Goal: Task Accomplishment & Management: Use online tool/utility

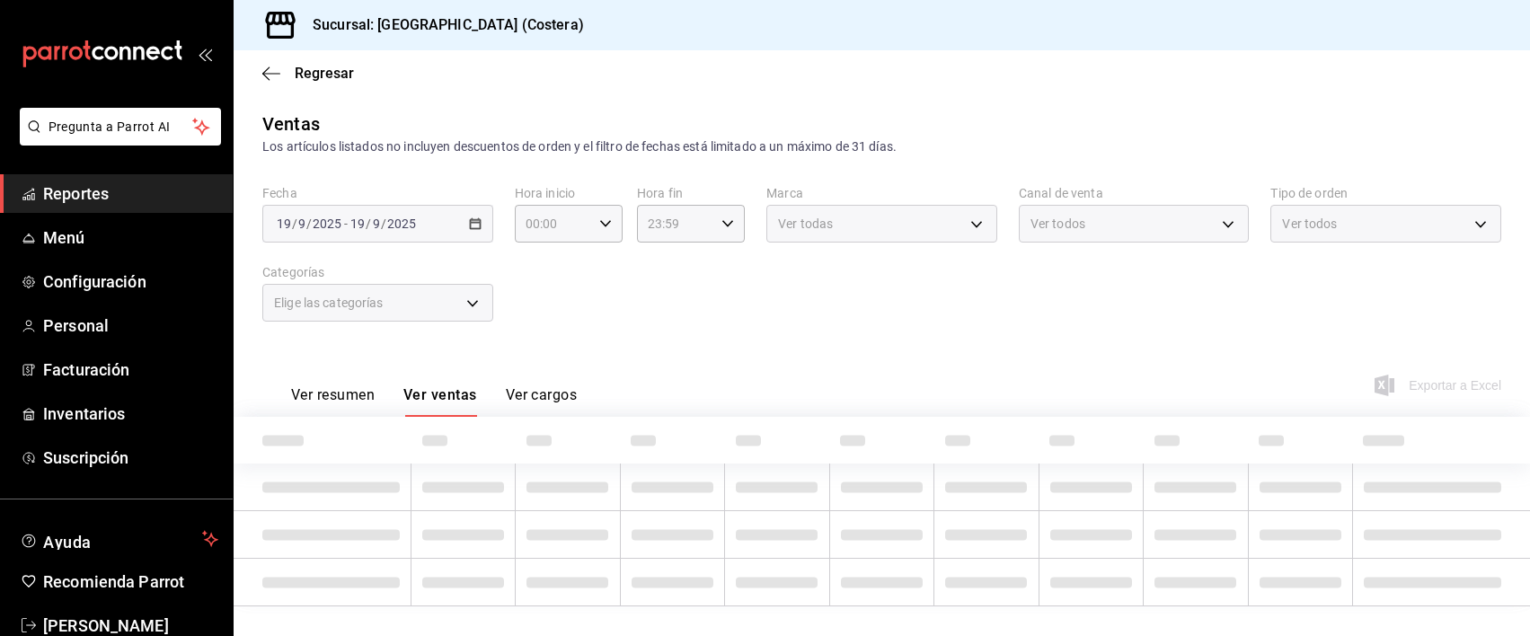
type input "a6ccece2-b5e1-4d3d-ae72-43ec26be992e"
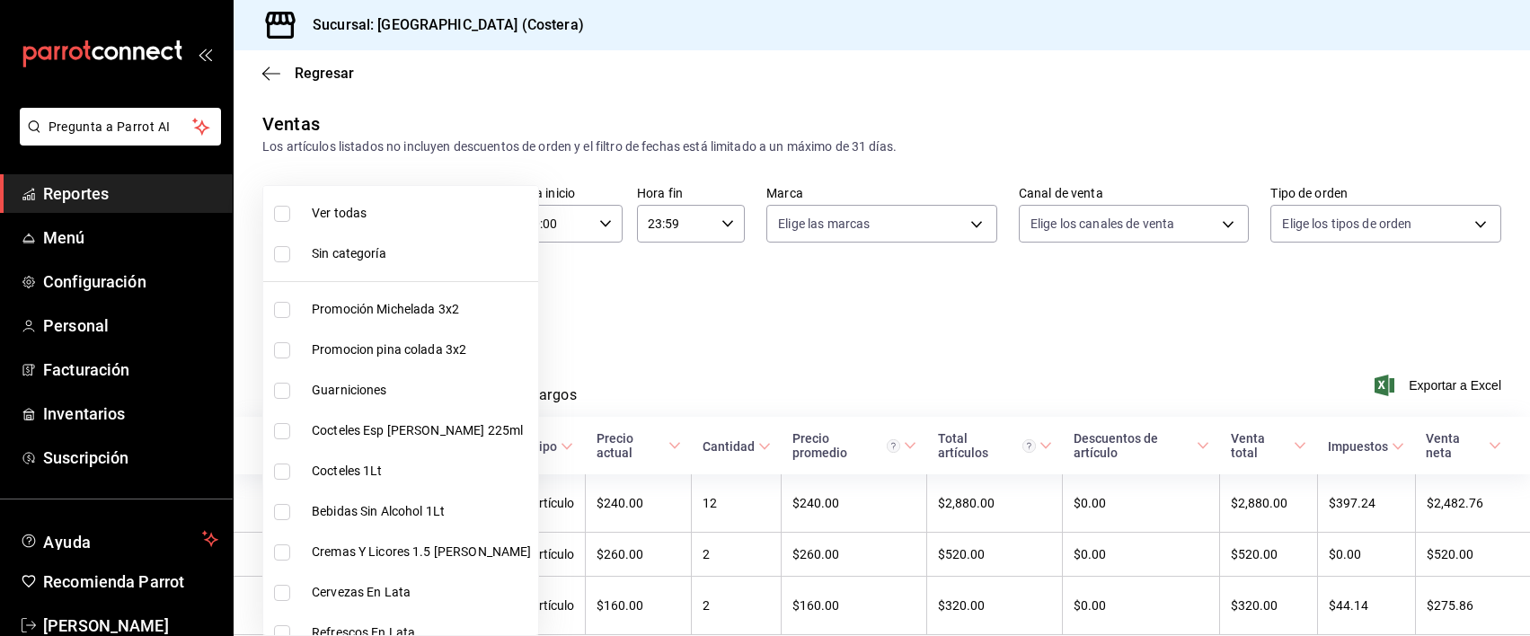
click at [431, 304] on body "Pregunta a Parrot AI Reportes Menú Configuración Personal Facturación Inventari…" at bounding box center [765, 318] width 1530 height 636
click at [83, 199] on div at bounding box center [765, 318] width 1530 height 636
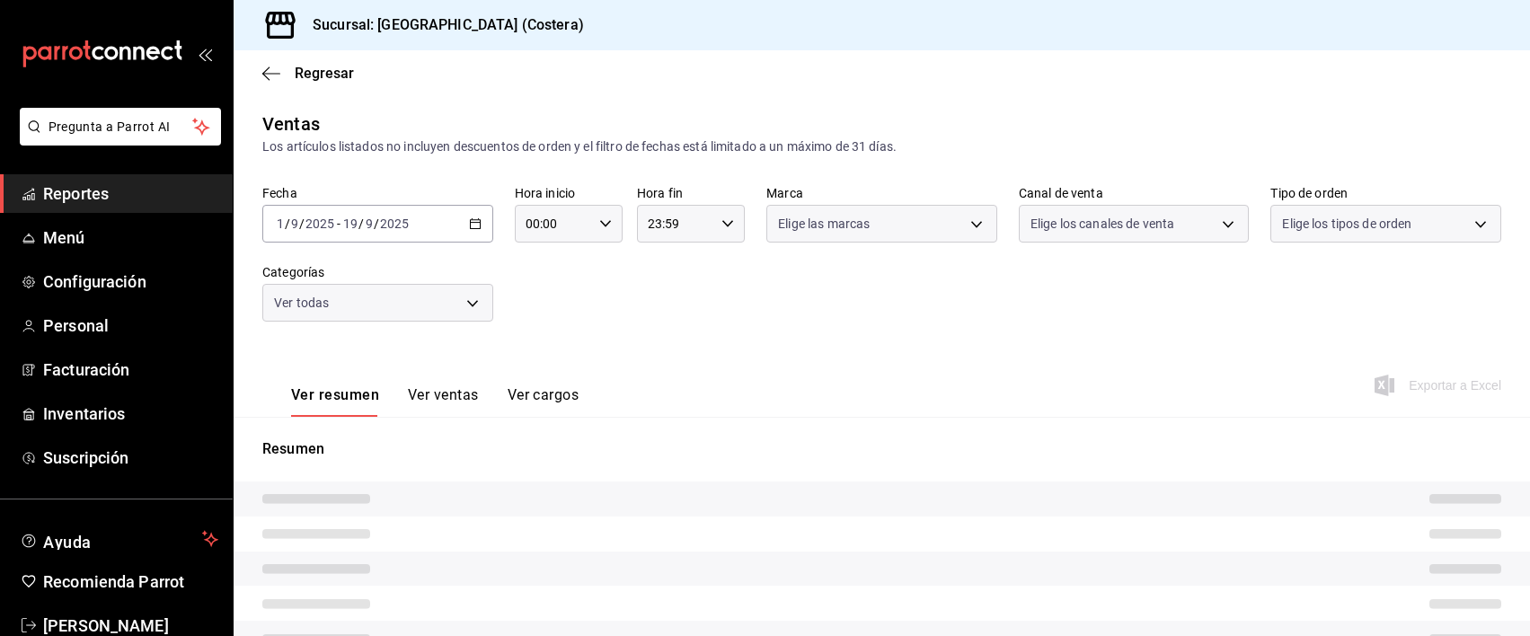
type input "f9973abf-4d50-430f-a3a0-1be1e9b440c3,4500806b-e482-404f-ace7-b7714d25f1ae,b7f0a…"
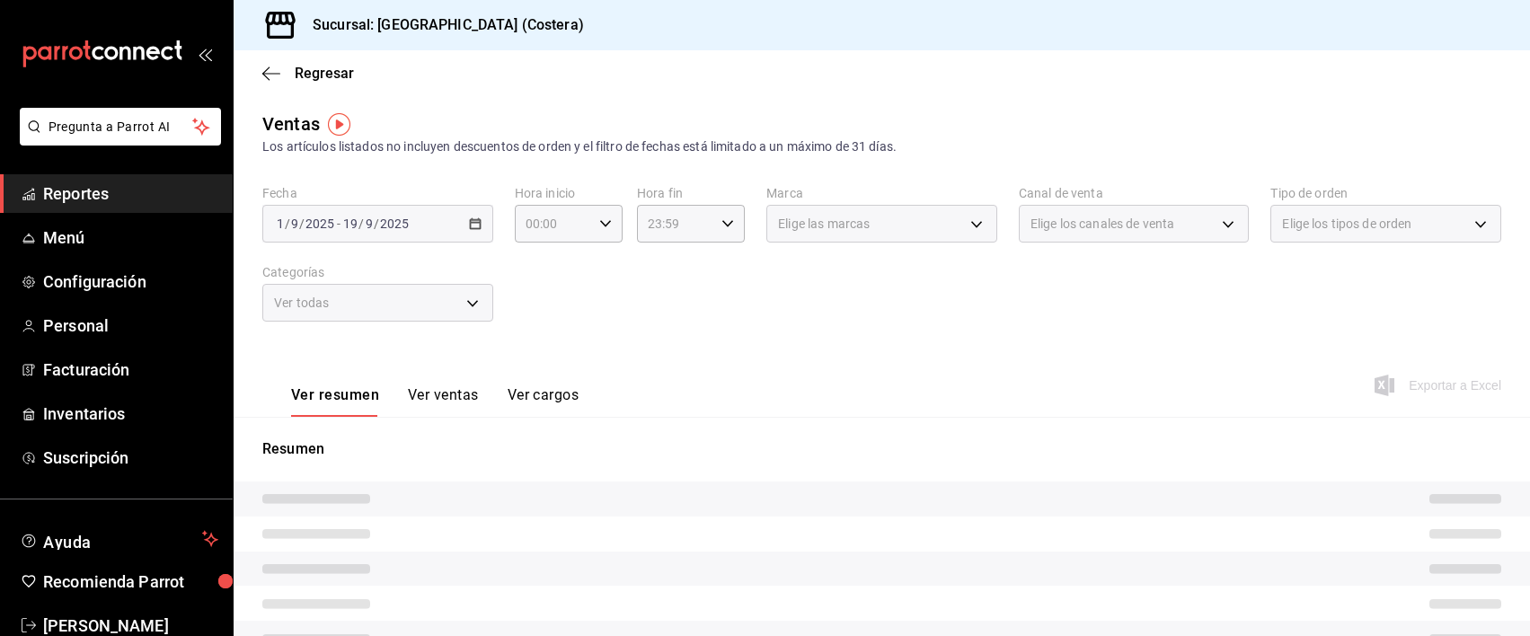
click at [480, 305] on div "Ver todas" at bounding box center [377, 303] width 231 height 38
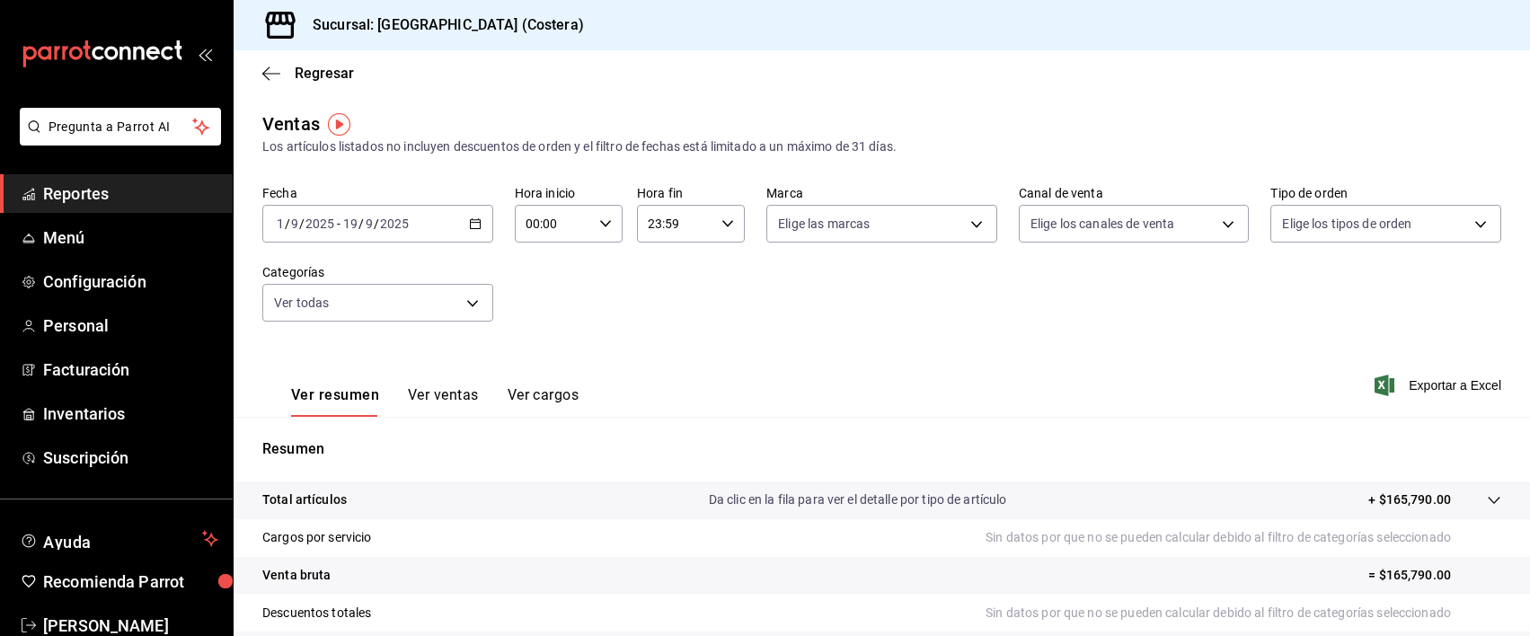
click at [470, 226] on \(Stroke\) "button" at bounding box center [475, 224] width 11 height 10
click at [307, 278] on span "Hoy" at bounding box center [347, 278] width 139 height 19
click at [460, 307] on body "Pregunta a Parrot AI Reportes Menú Configuración Personal Facturación Inventari…" at bounding box center [765, 318] width 1530 height 636
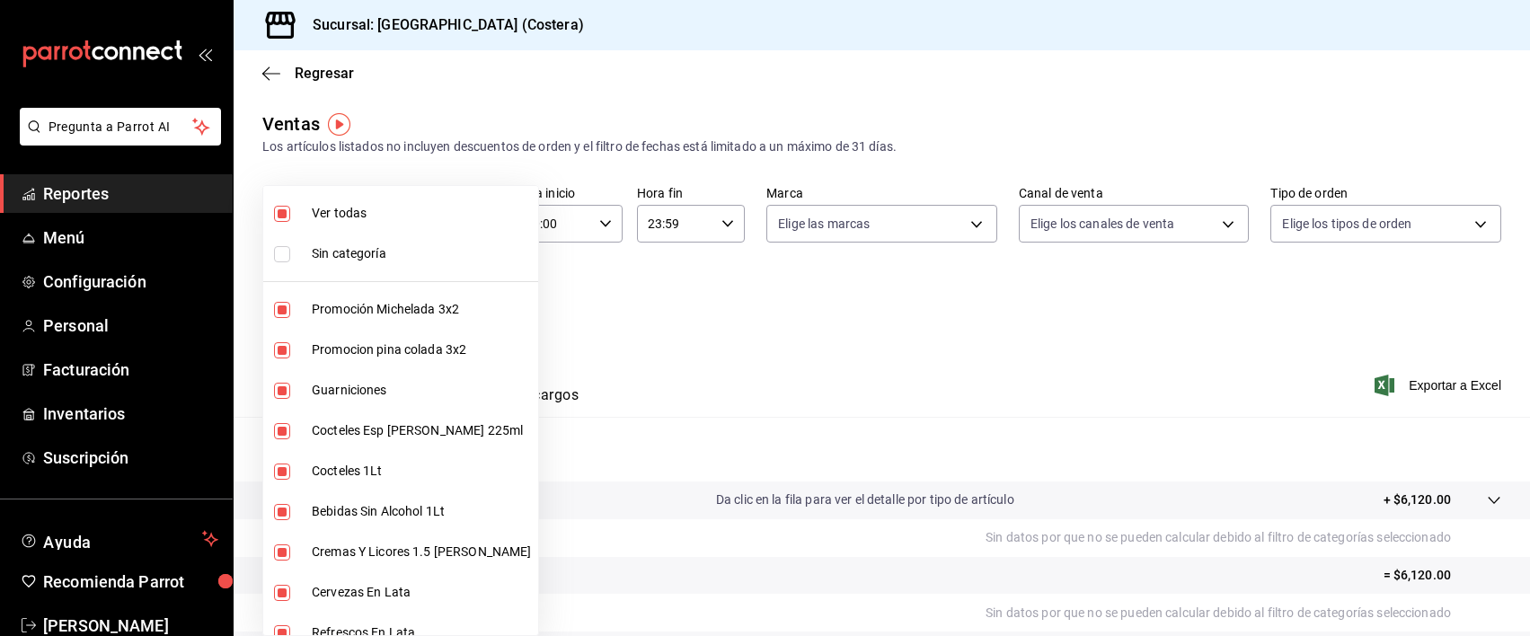
drag, startPoint x: 285, startPoint y: 310, endPoint x: 283, endPoint y: 354, distance: 44.1
click at [285, 310] on input "checkbox" at bounding box center [282, 310] width 16 height 16
checkbox input "false"
type input "4500806b-e482-404f-ace7-b7714d25f1ae,b7f0a2f8-73a7-493e-bd9f-aae48daa7334,7e7b7…"
checkbox input "false"
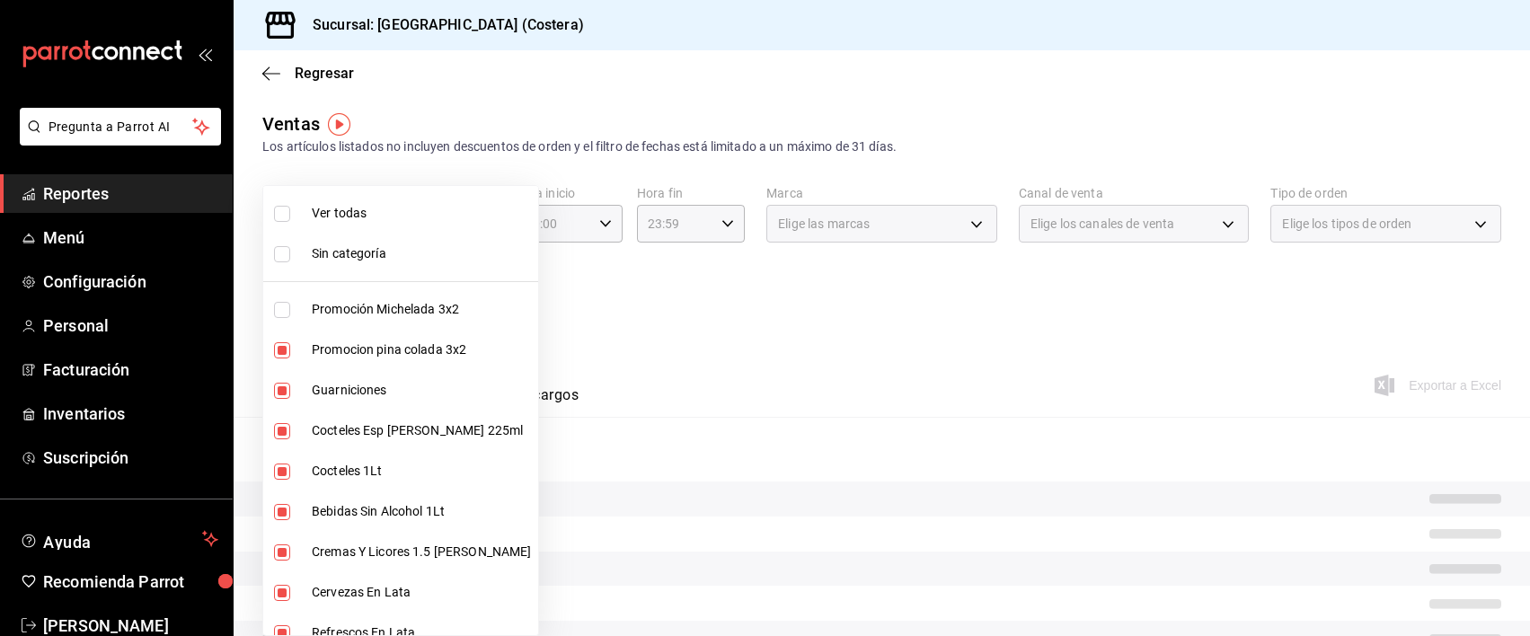
drag, startPoint x: 286, startPoint y: 352, endPoint x: 281, endPoint y: 411, distance: 58.6
click at [285, 352] on input "checkbox" at bounding box center [282, 350] width 16 height 16
checkbox input "false"
click at [281, 420] on li "Cocteles Esp [PERSON_NAME] 225ml" at bounding box center [400, 431] width 275 height 40
type input "b7f0a2f8-73a7-493e-bd9f-aae48daa7334,5d8d50a4-5aef-4640-8824-4366797422d9,ad6ee…"
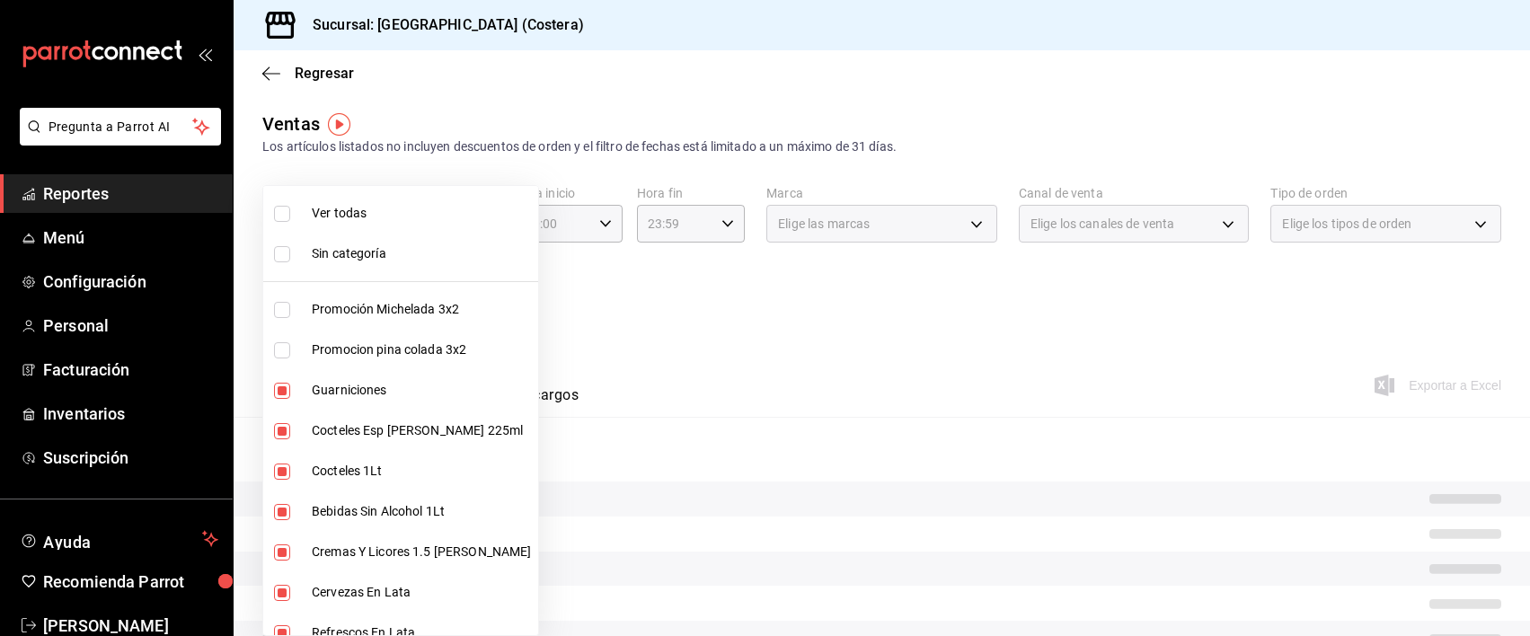
checkbox input "false"
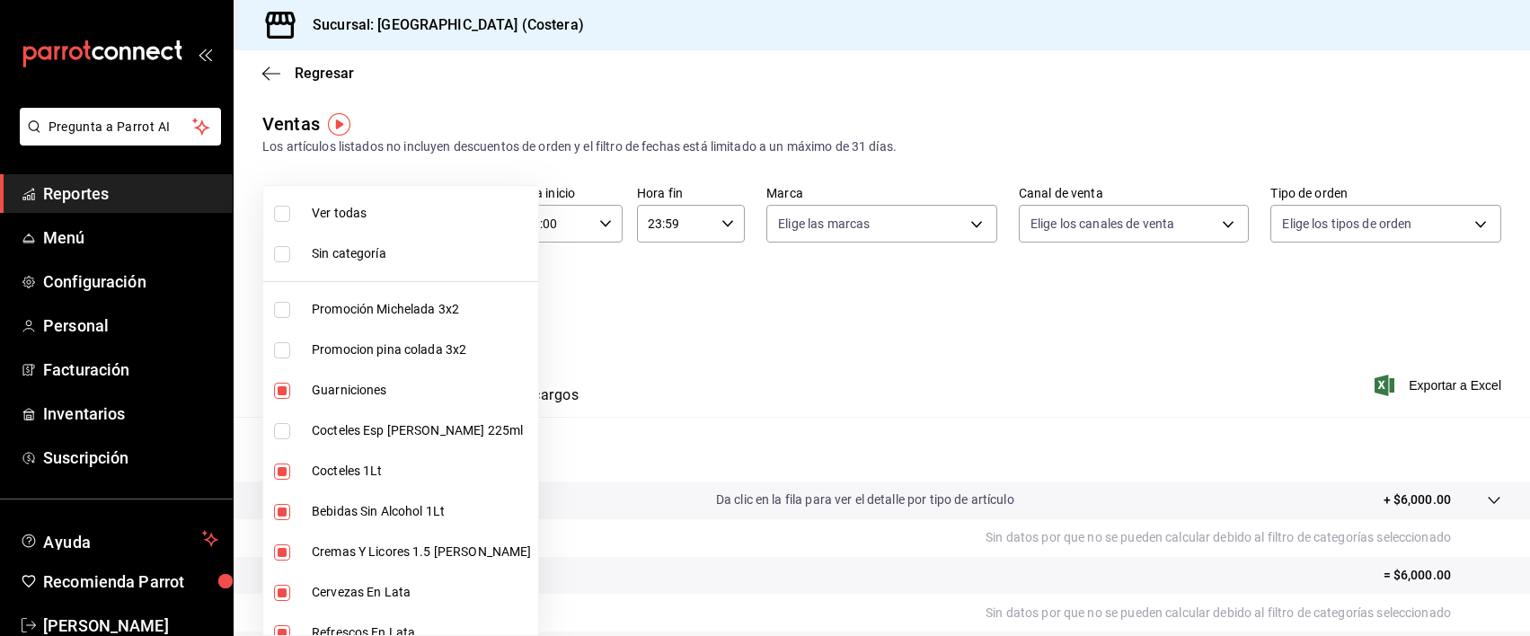
click at [278, 476] on input "checkbox" at bounding box center [282, 472] width 16 height 16
checkbox input "false"
type input "b7f0a2f8-73a7-493e-bd9f-aae48daa7334,ad6ee1d9-30b9-4f7f-a595-5b81b41a4826,bd823…"
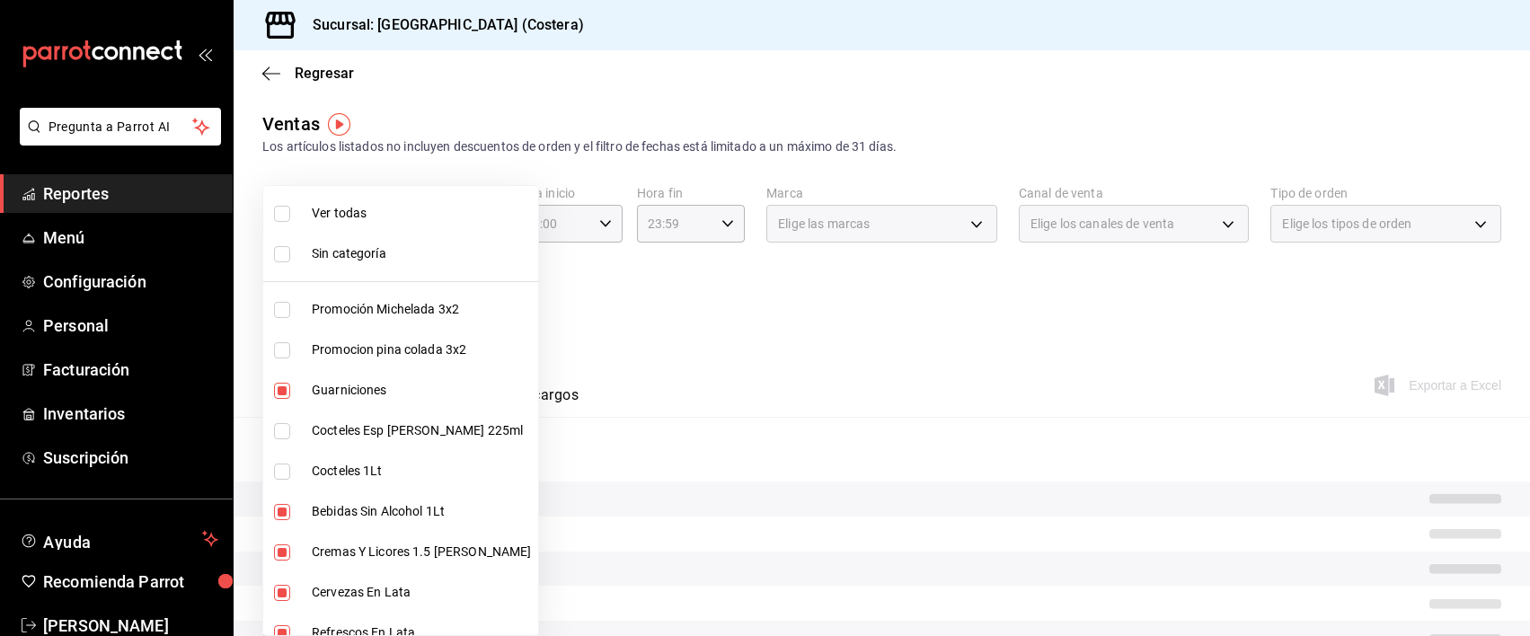
drag, startPoint x: 281, startPoint y: 508, endPoint x: 285, endPoint y: 546, distance: 38.8
click at [281, 509] on input "checkbox" at bounding box center [282, 512] width 16 height 16
checkbox input "false"
type input "b7f0a2f8-73a7-493e-bd9f-aae48daa7334,bd823bea-44a0-4702-b161-baea2a5d7c25,fd601…"
click at [285, 546] on input "checkbox" at bounding box center [282, 553] width 16 height 16
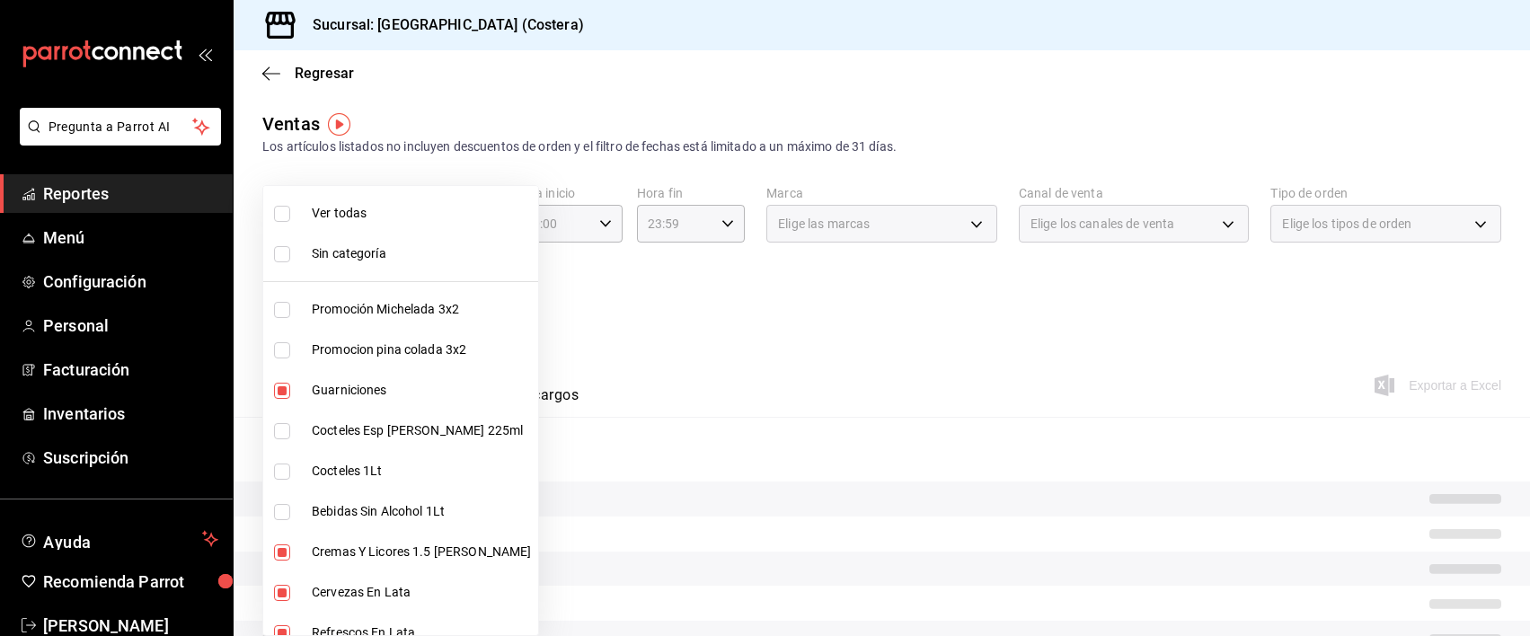
checkbox input "false"
type input "b7f0a2f8-73a7-493e-bd9f-aae48daa7334,fd601c51-c5dc-4d07-957e-8125ebded89b,4af84…"
drag, startPoint x: 286, startPoint y: 589, endPoint x: 375, endPoint y: 501, distance: 124.5
click at [286, 589] on input "checkbox" at bounding box center [282, 593] width 16 height 16
checkbox input "false"
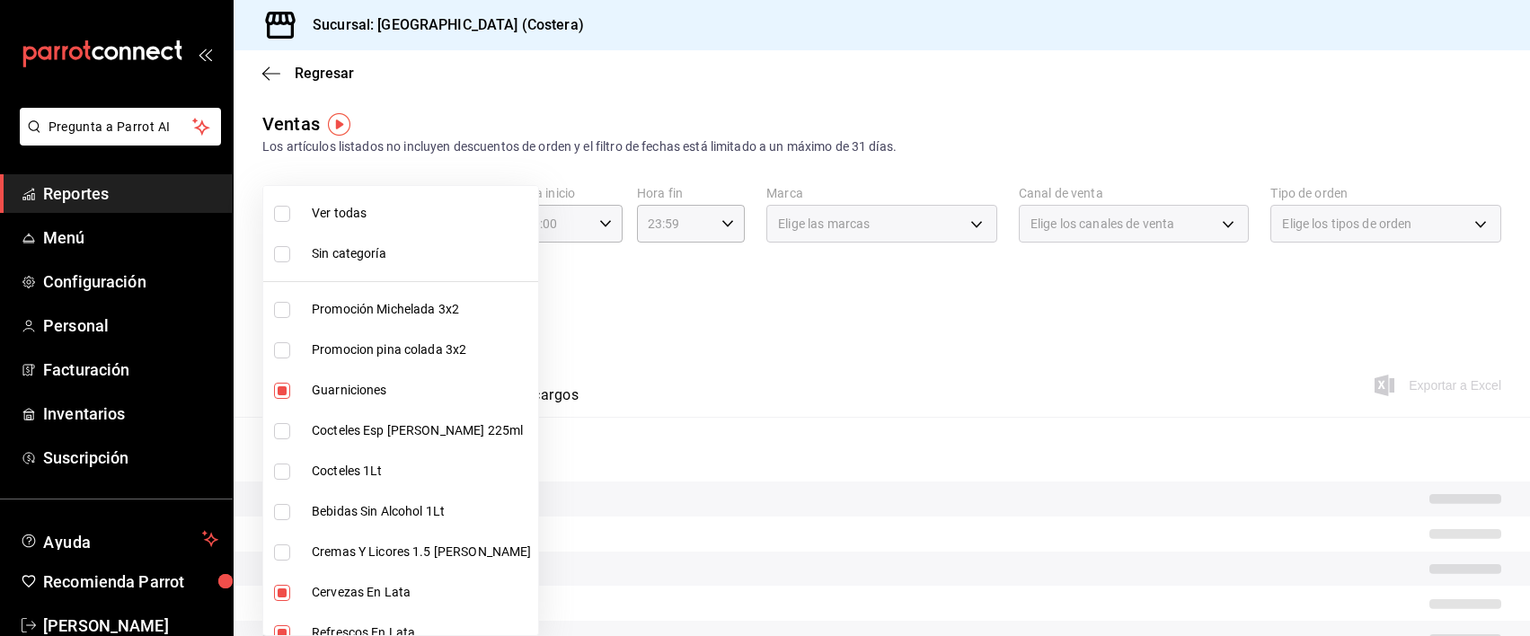
type input "b7f0a2f8-73a7-493e-bd9f-aae48daa7334,4af8406c-7e7c-455a-b571-586e854084e6,ecdbe…"
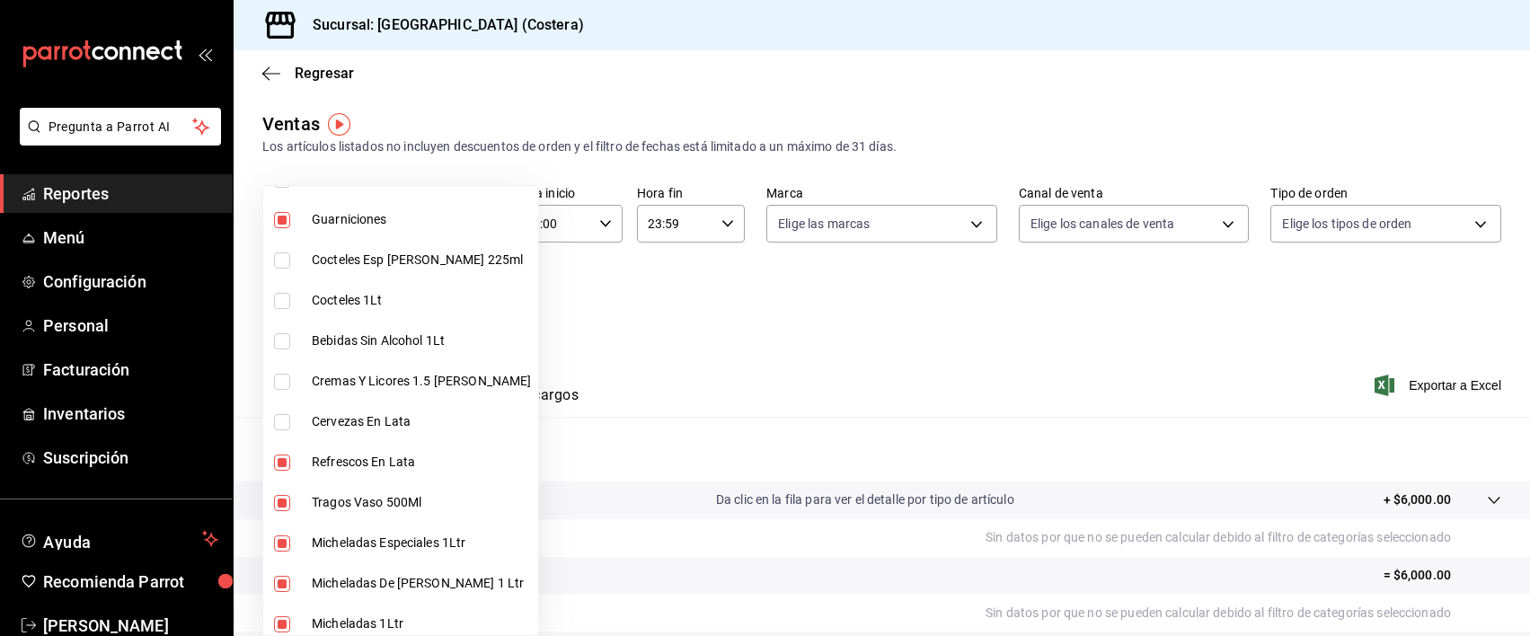
scroll to position [169, 0]
click at [279, 461] on input "checkbox" at bounding box center [282, 464] width 16 height 16
checkbox input "false"
type input "b7f0a2f8-73a7-493e-bd9f-aae48daa7334,ecdbe8f6-90d0-4d88-a52d-28ba7ff2eb2f,6133c…"
click at [283, 501] on input "checkbox" at bounding box center [282, 505] width 16 height 16
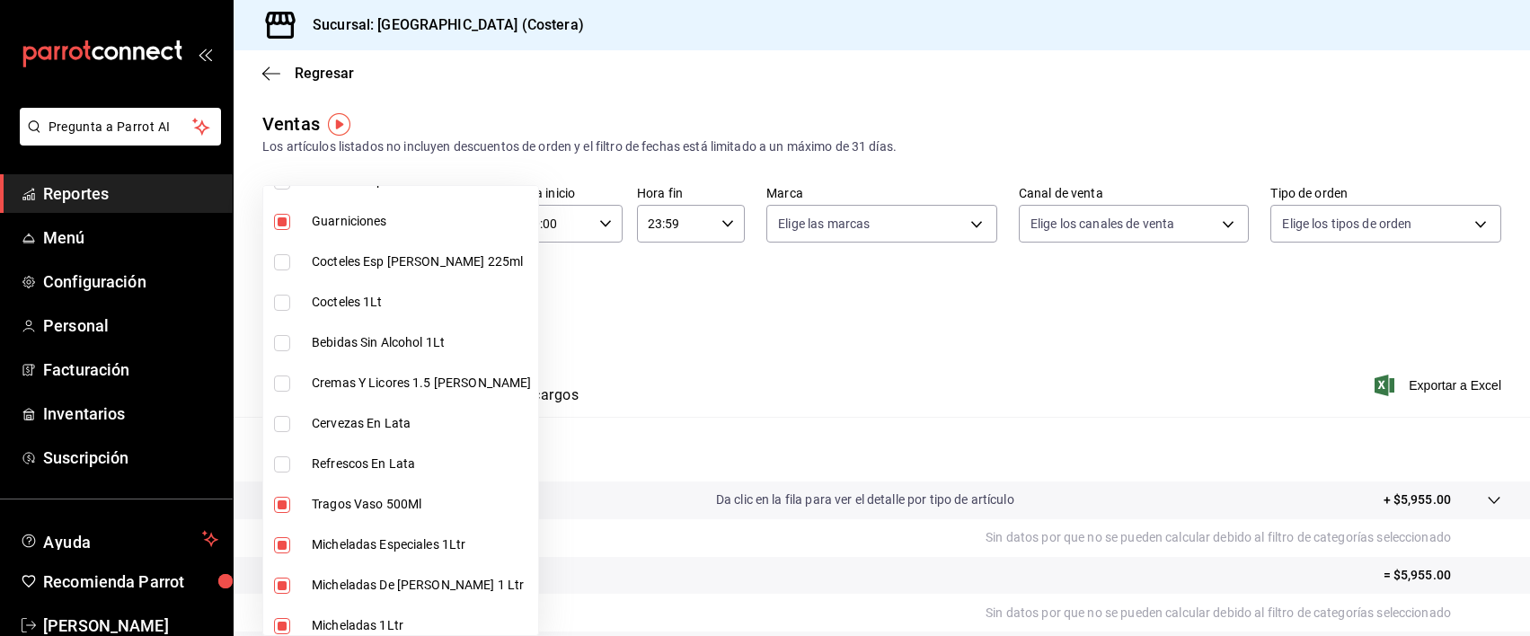
checkbox input "false"
type input "b7f0a2f8-73a7-493e-bd9f-aae48daa7334,6133c627-3a08-453c-85c9-4e038f0ed49a,2582b…"
click at [281, 541] on input "checkbox" at bounding box center [282, 545] width 16 height 16
checkbox input "false"
type input "b7f0a2f8-73a7-493e-bd9f-aae48daa7334,2582bbc5-7a16-45c8-a3aa-712c12220ebc,68b91…"
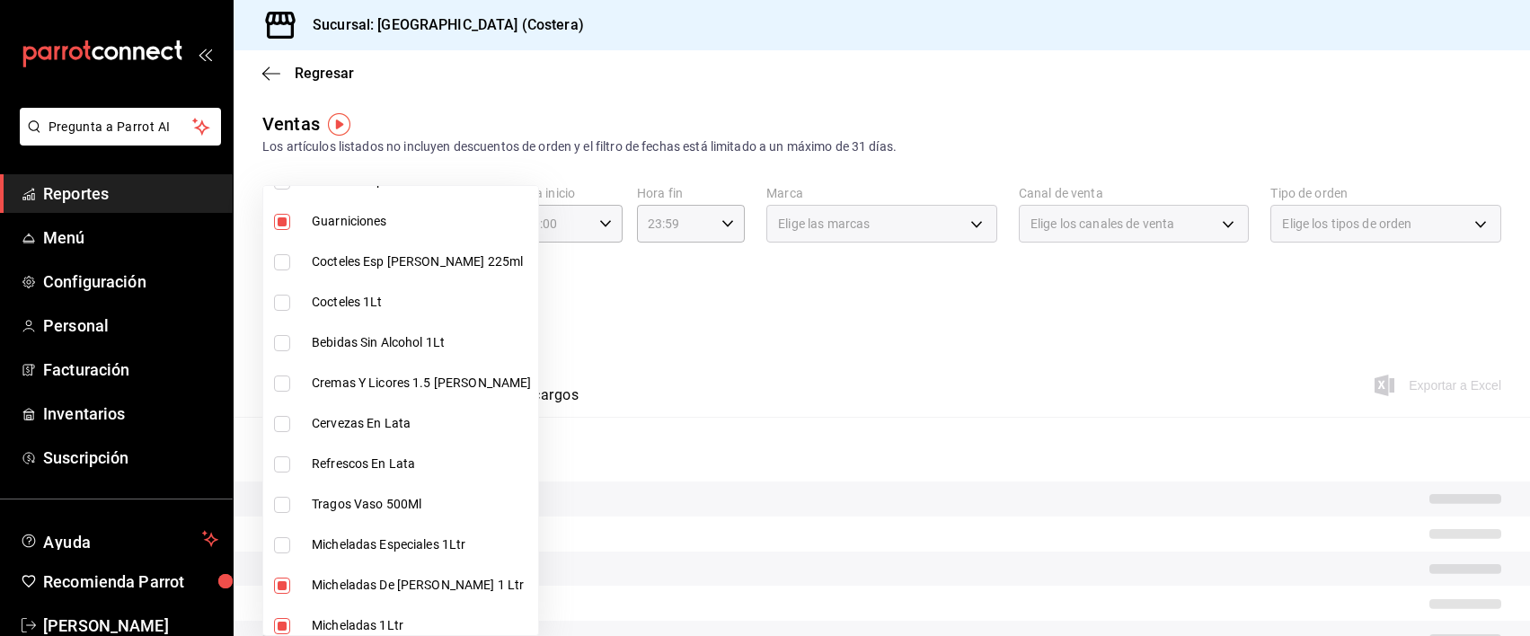
click at [279, 584] on input "checkbox" at bounding box center [282, 586] width 16 height 16
checkbox input "false"
type input "b7f0a2f8-73a7-493e-bd9f-aae48daa7334,68b91838-b039-451c-a11a-a3696c2c2e8f,a6cce…"
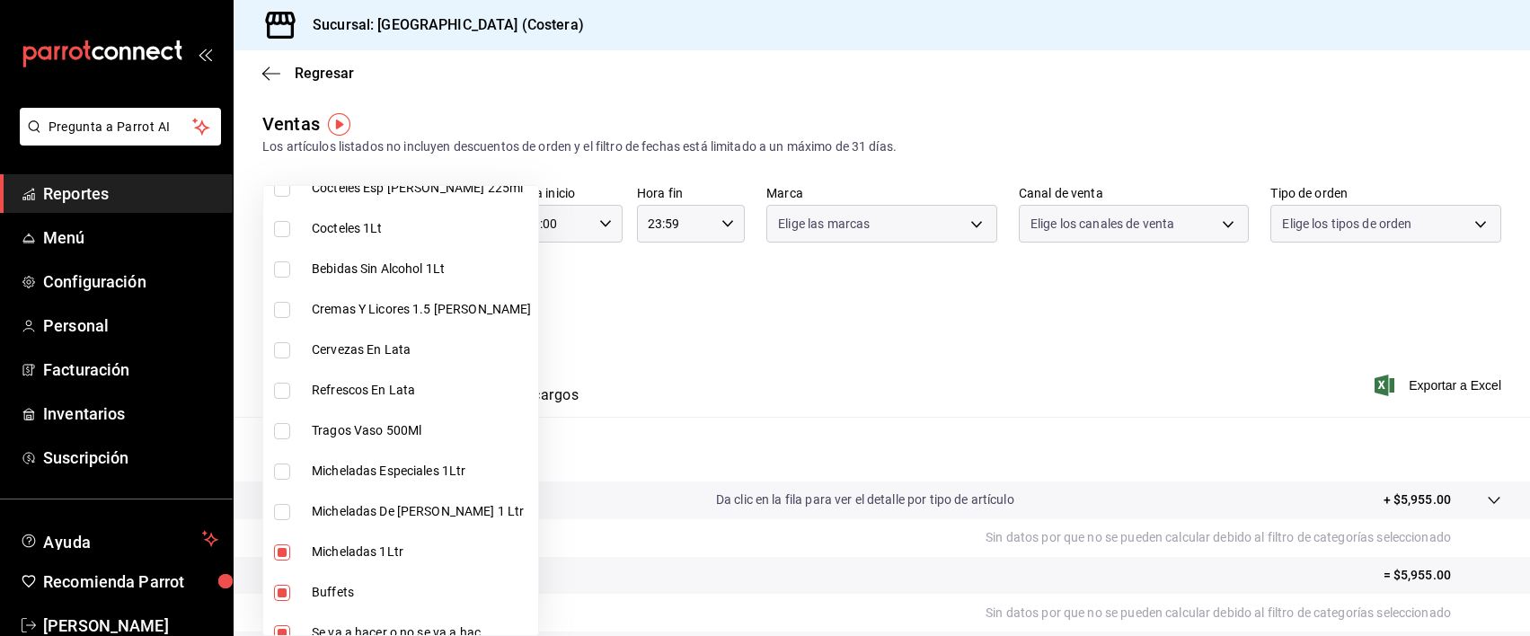
scroll to position [310, 0]
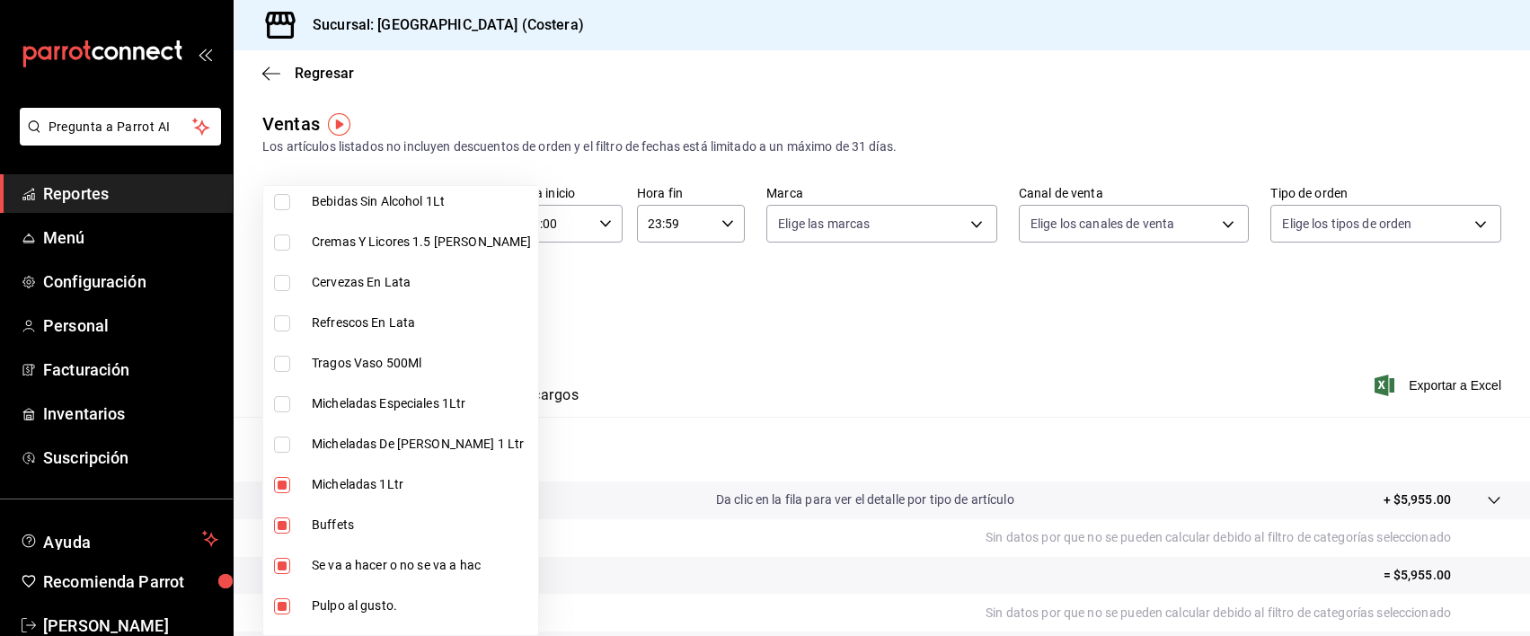
click at [283, 487] on input "checkbox" at bounding box center [282, 485] width 16 height 16
checkbox input "false"
type input "b7f0a2f8-73a7-493e-bd9f-aae48daa7334,a6ccece2-b5e1-4d3d-ae72-43ec26be992e,5272f…"
click at [280, 526] on input "checkbox" at bounding box center [282, 526] width 16 height 16
checkbox input "false"
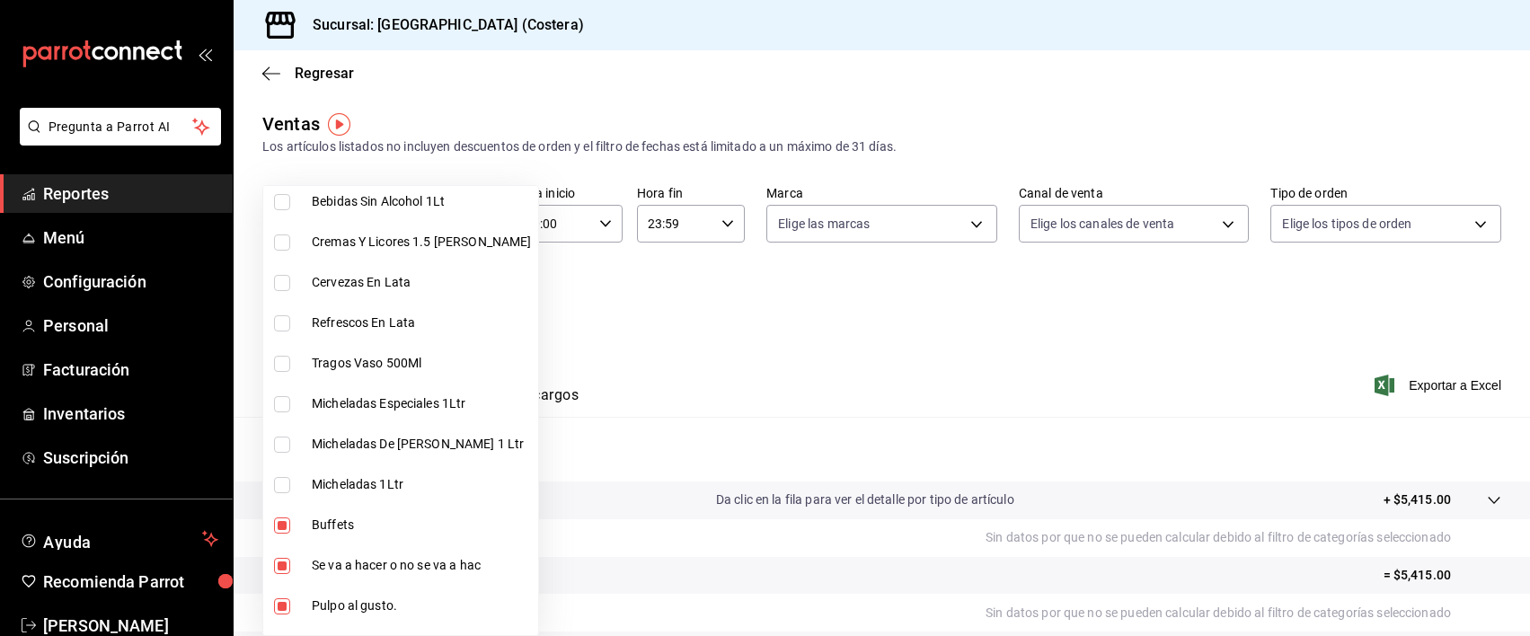
type input "b7f0a2f8-73a7-493e-bd9f-aae48daa7334,5272fed6-c15e-4e30-9d60-a3cf52010be0,eba2e…"
click at [682, 289] on div at bounding box center [765, 318] width 1530 height 636
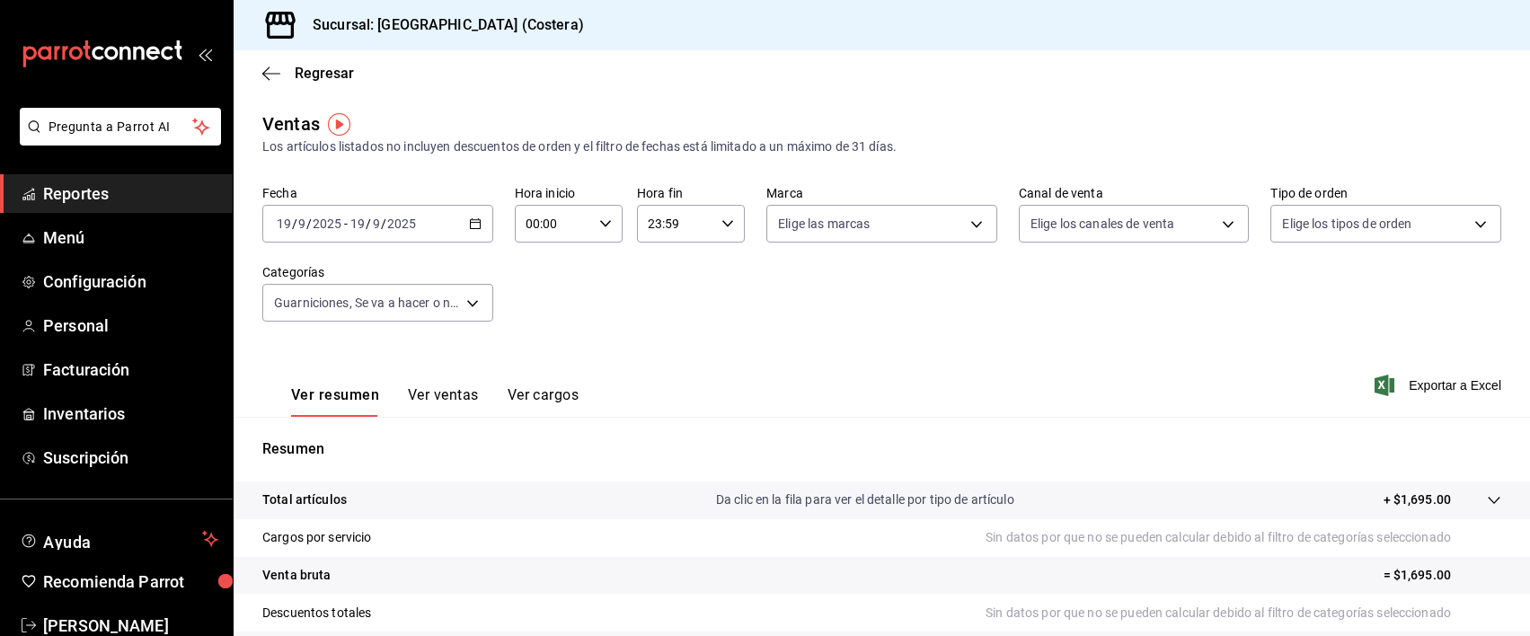
click at [434, 393] on button "Ver ventas" at bounding box center [443, 401] width 71 height 31
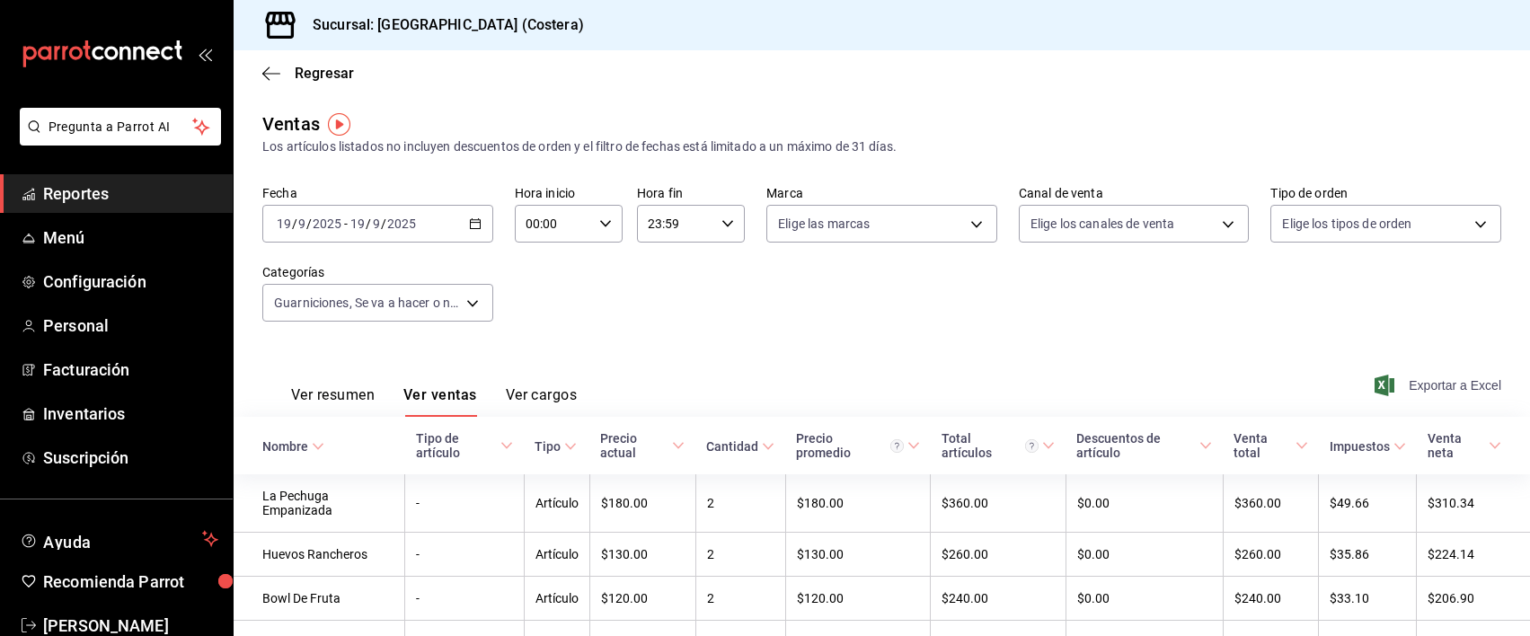
click at [1435, 386] on span "Exportar a Excel" at bounding box center [1439, 386] width 123 height 22
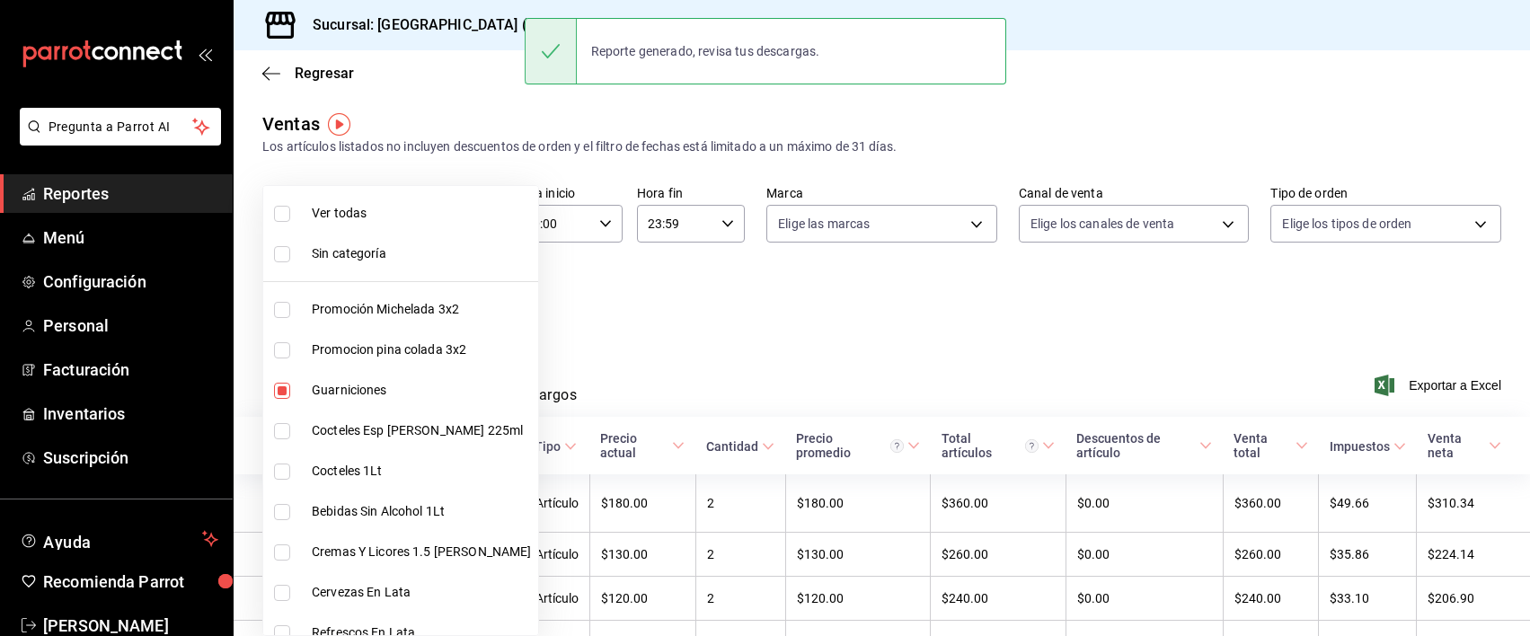
click at [442, 307] on body "Pregunta a Parrot AI Reportes Menú Configuración Personal Facturación Inventari…" at bounding box center [765, 318] width 1530 height 636
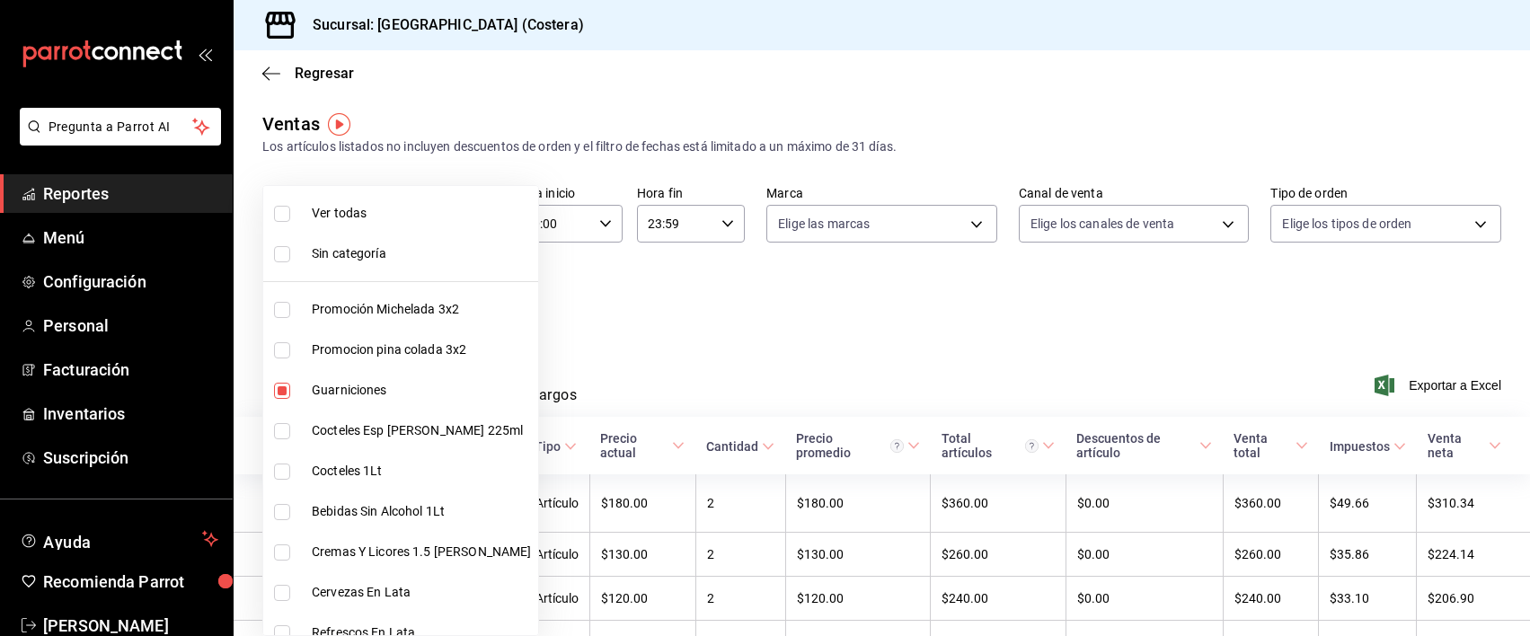
click at [276, 211] on input "checkbox" at bounding box center [282, 214] width 16 height 16
checkbox input "true"
type input "f9973abf-4d50-430f-a3a0-1be1e9b440c3,4500806b-e482-404f-ace7-b7714d25f1ae,b7f0a…"
checkbox input "true"
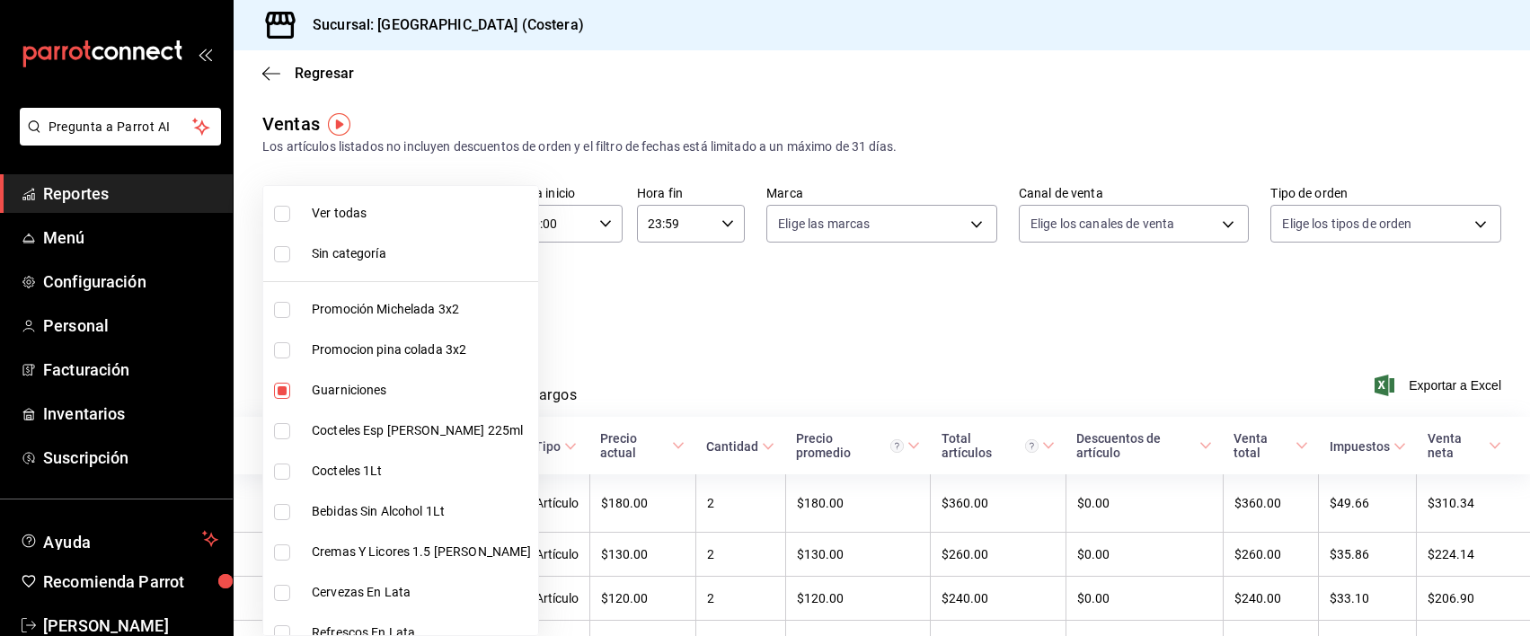
checkbox input "true"
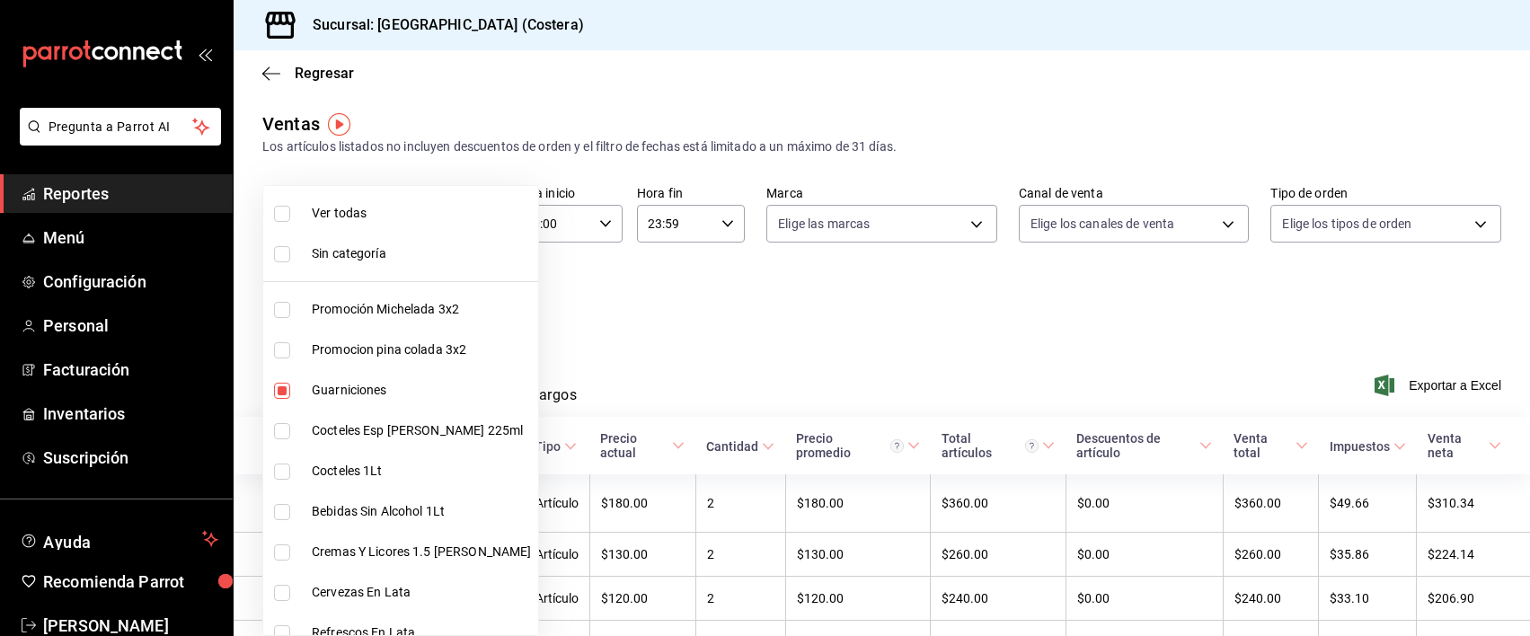
checkbox input "true"
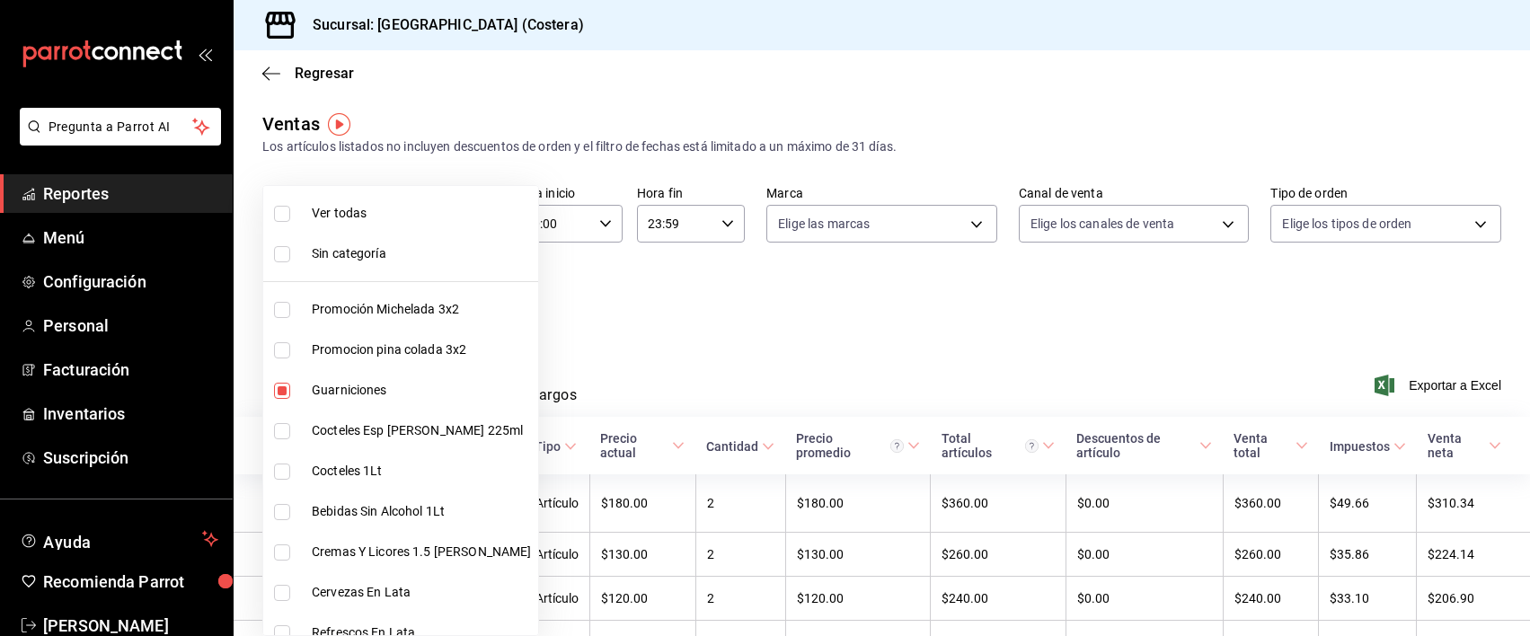
checkbox input "true"
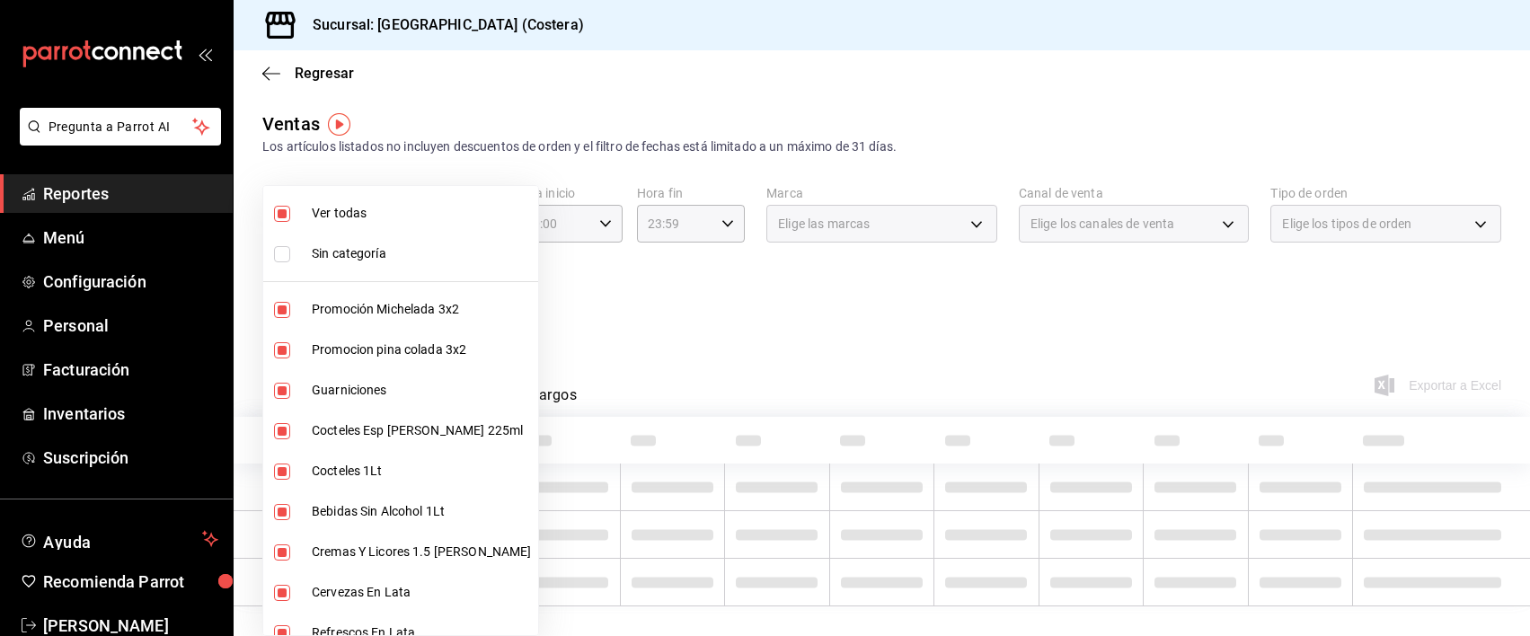
click at [276, 211] on input "checkbox" at bounding box center [282, 214] width 16 height 16
checkbox input "false"
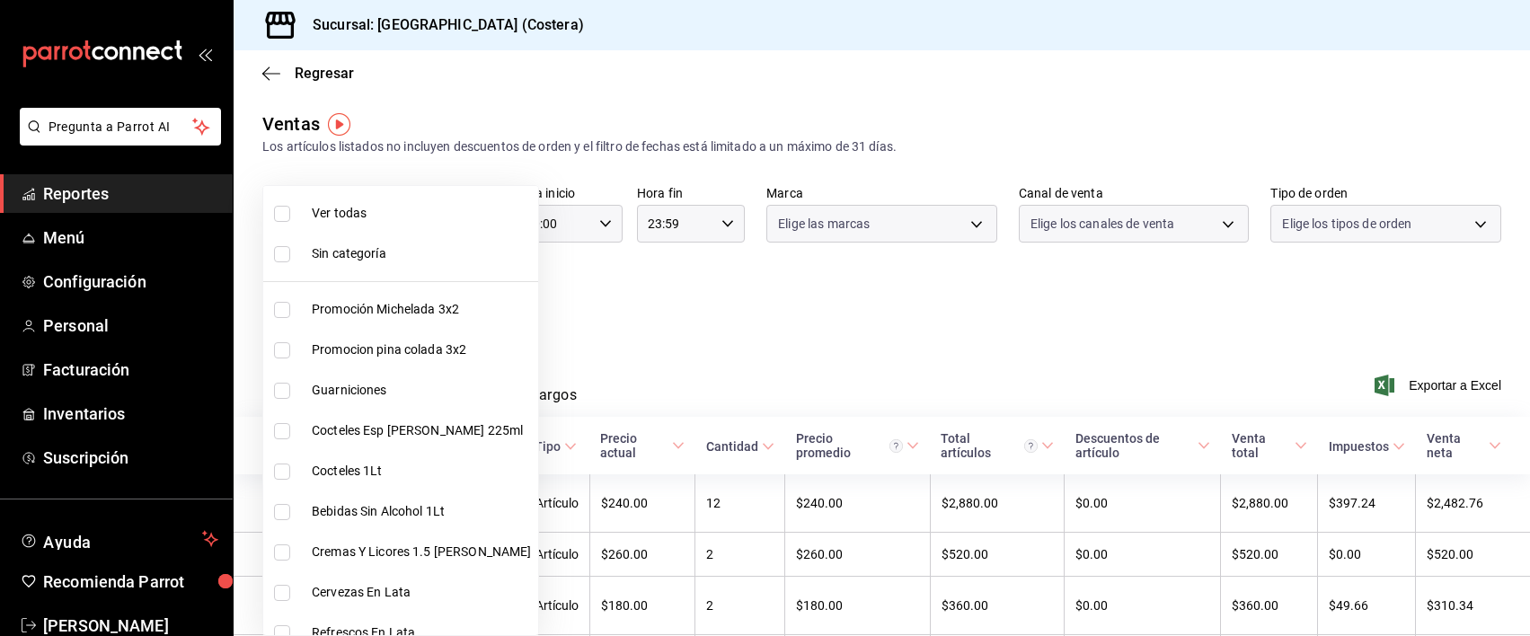
checkbox input "false"
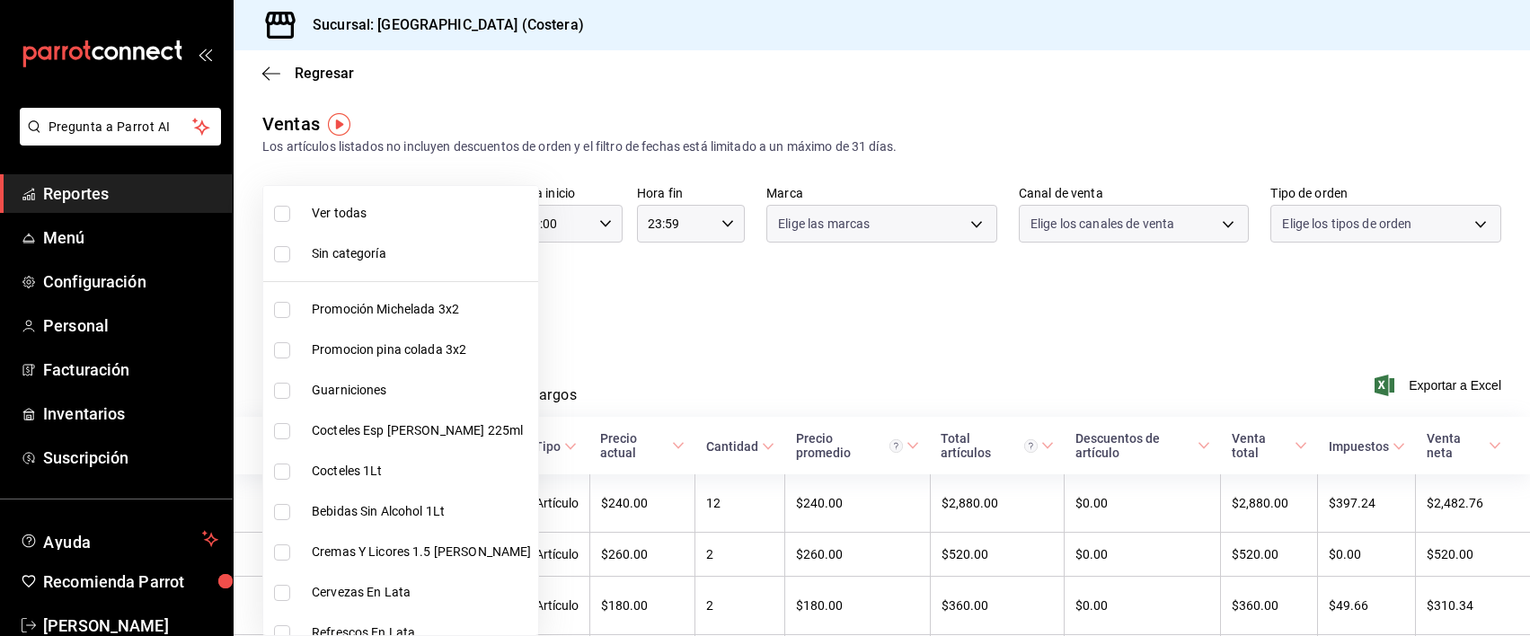
checkbox input "false"
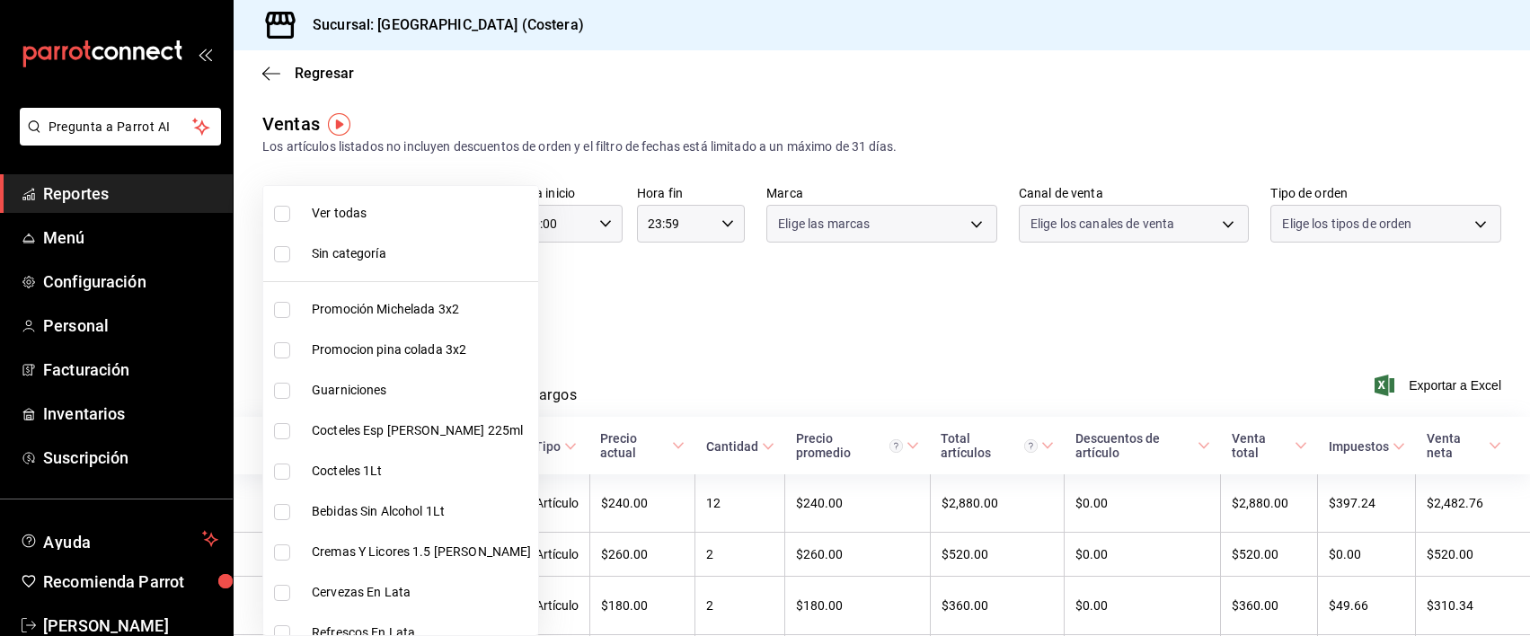
checkbox input "false"
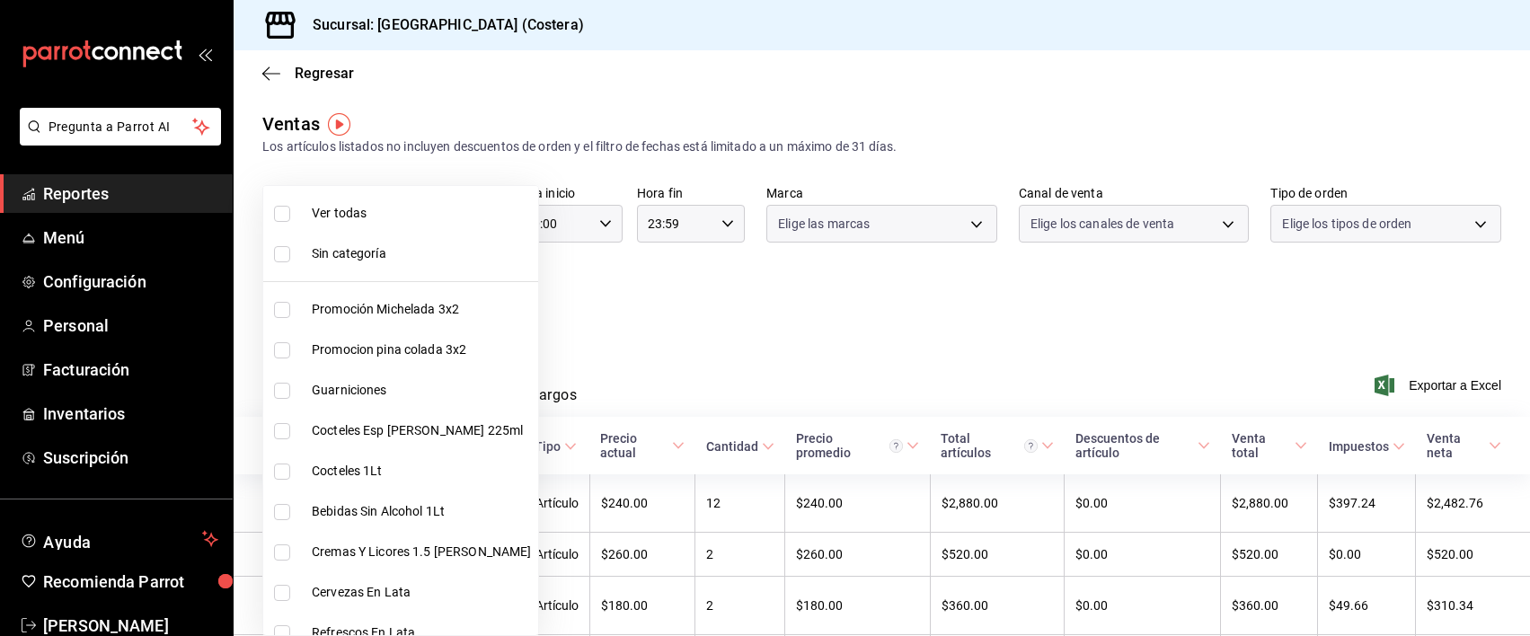
checkbox input "false"
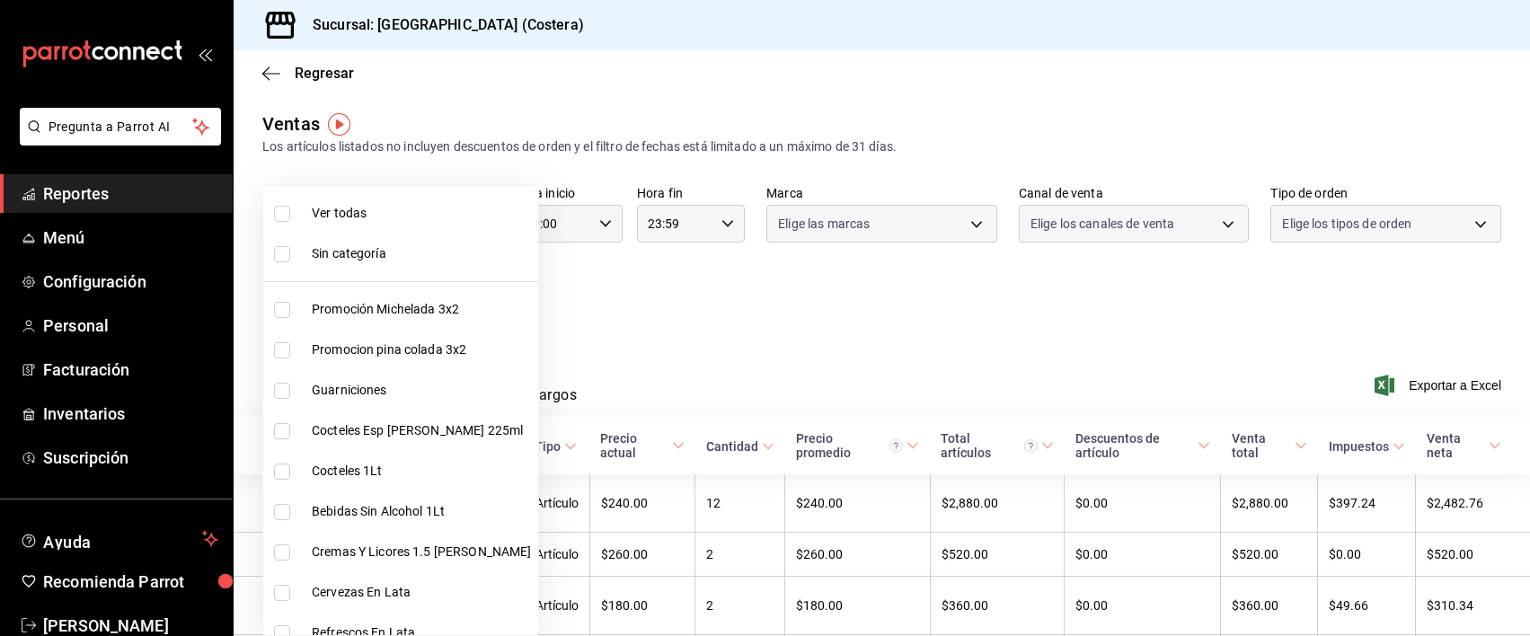
checkbox input "false"
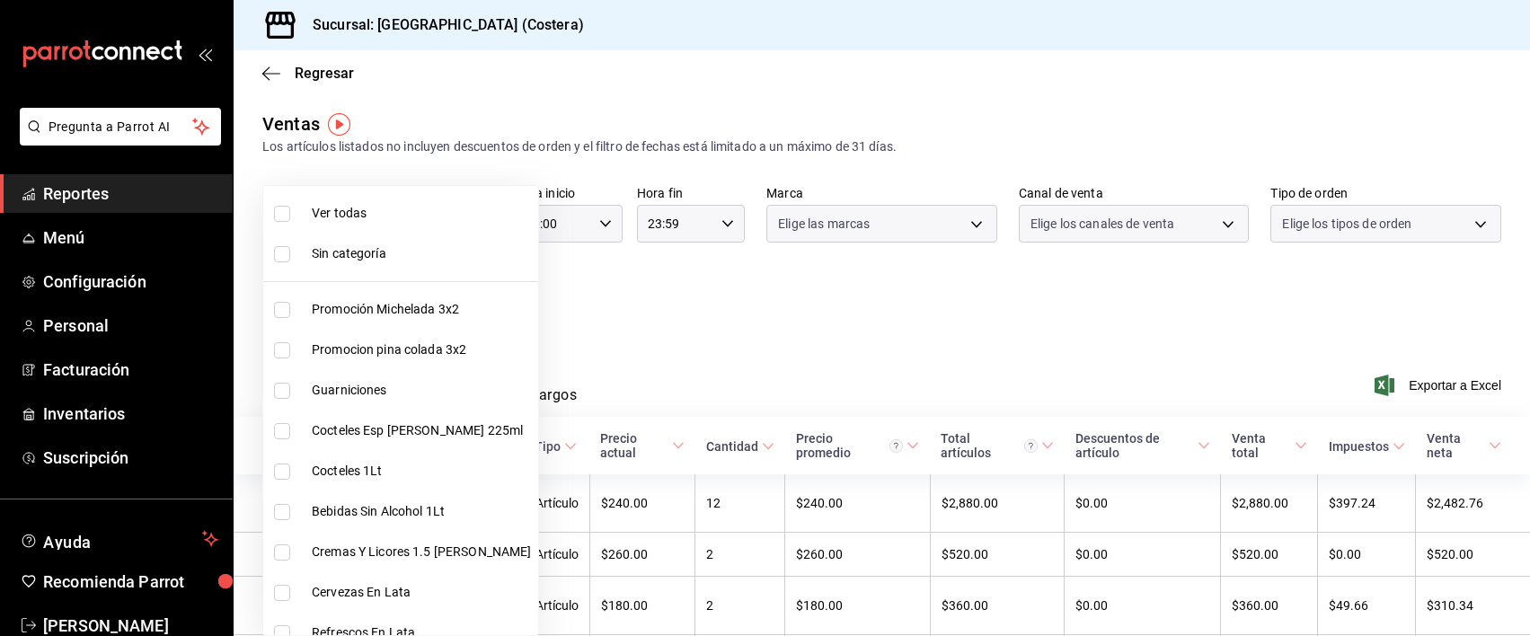
checkbox input "false"
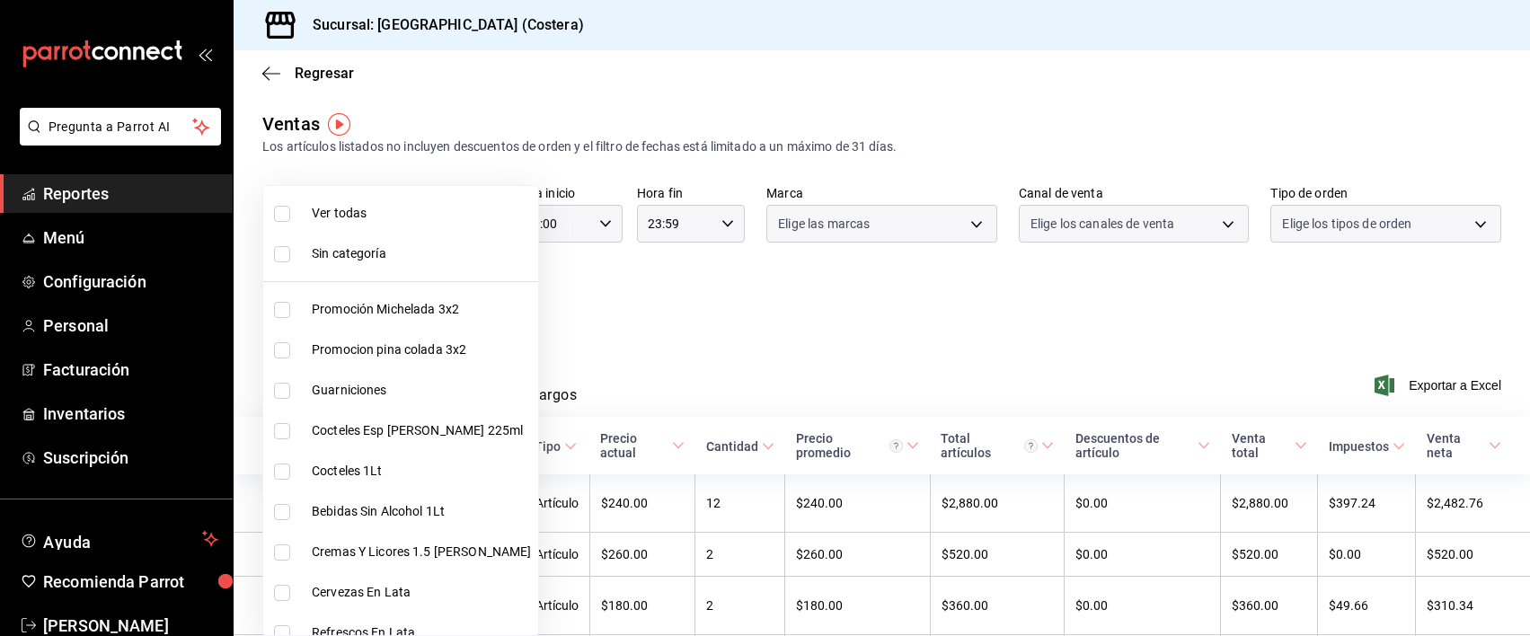
checkbox input "false"
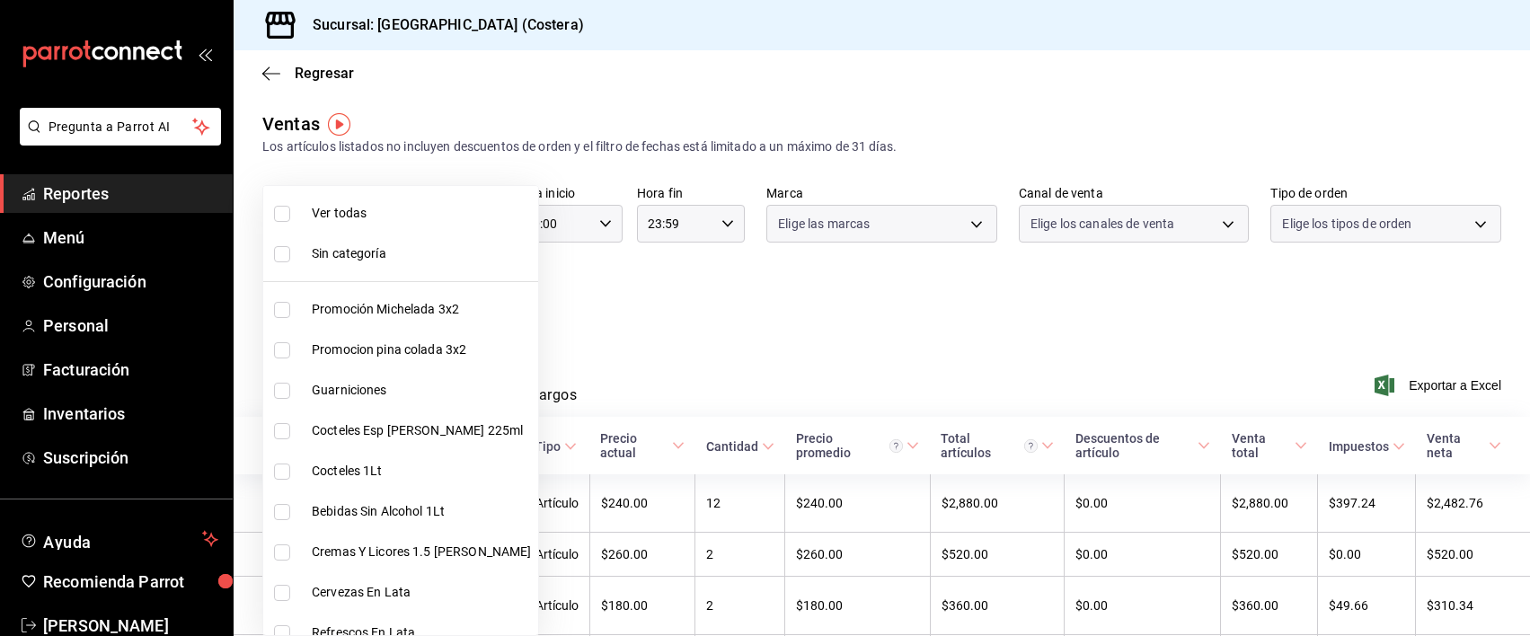
checkbox input "false"
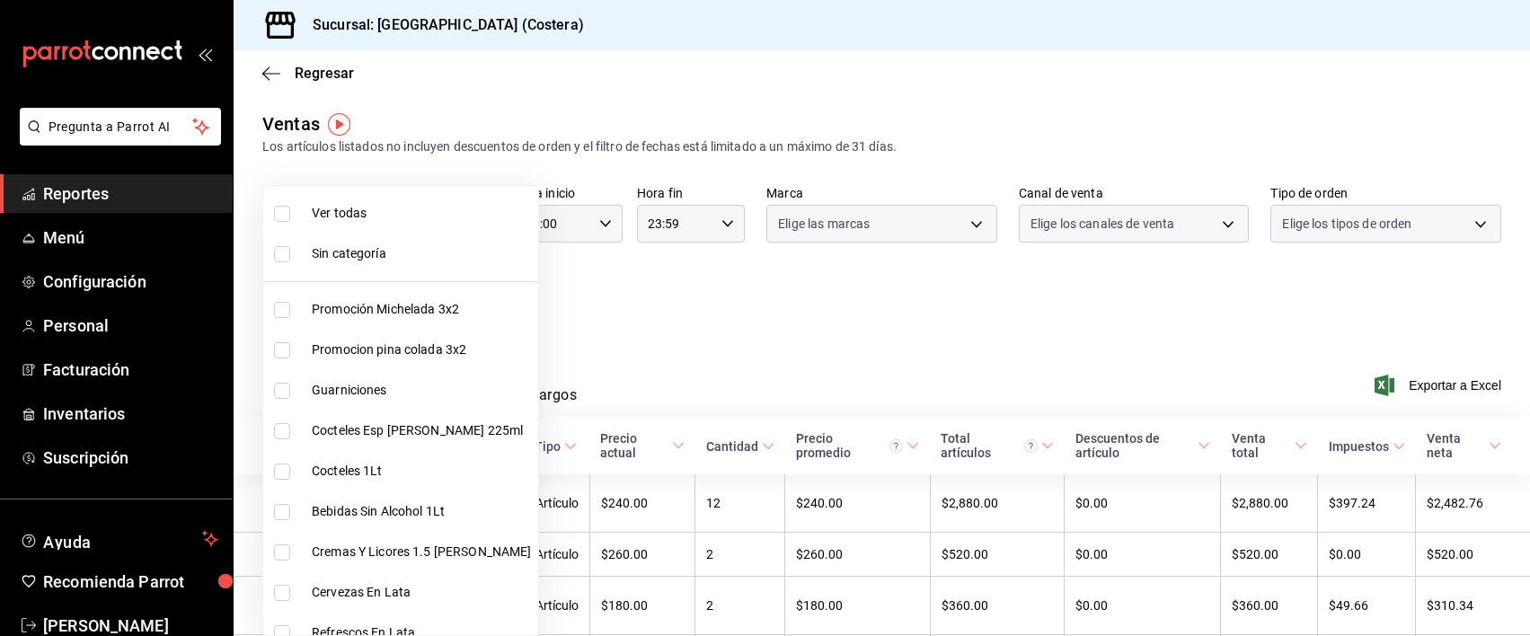
checkbox input "false"
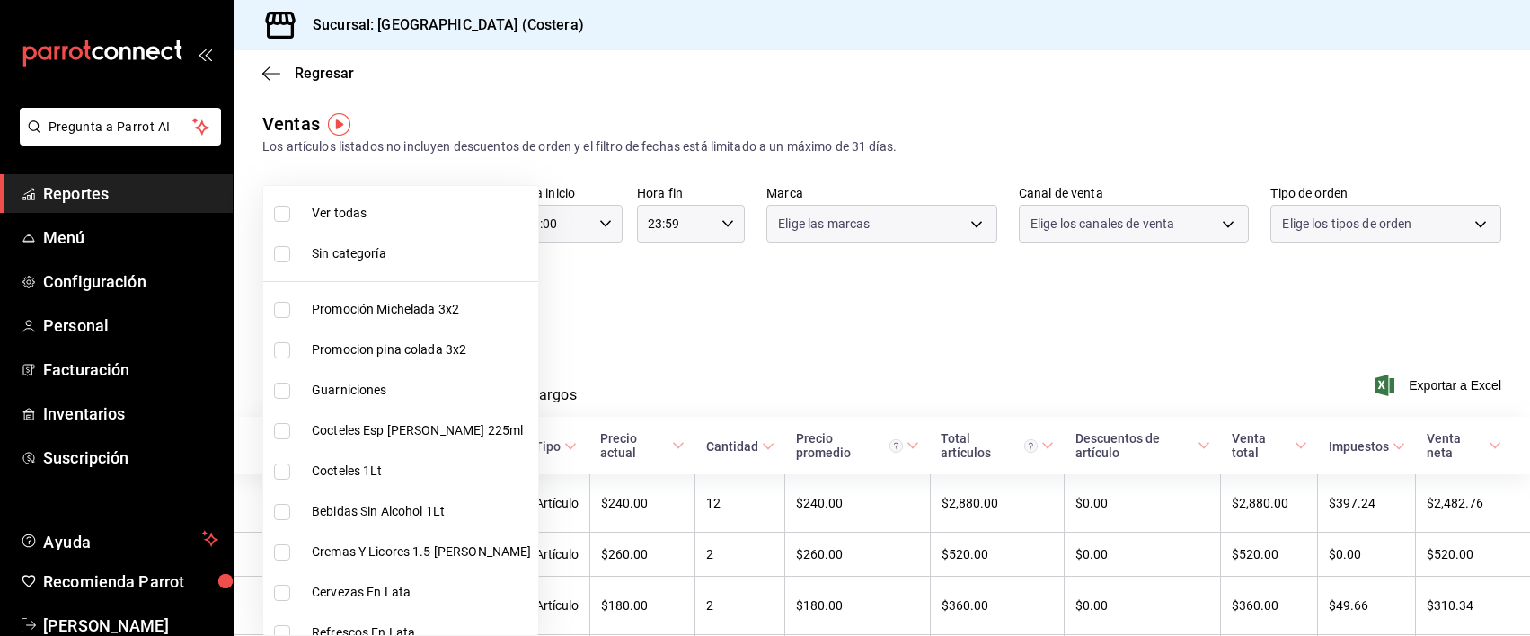
checkbox input "false"
drag, startPoint x: 288, startPoint y: 310, endPoint x: 285, endPoint y: 350, distance: 39.6
click at [288, 309] on input "checkbox" at bounding box center [282, 310] width 16 height 16
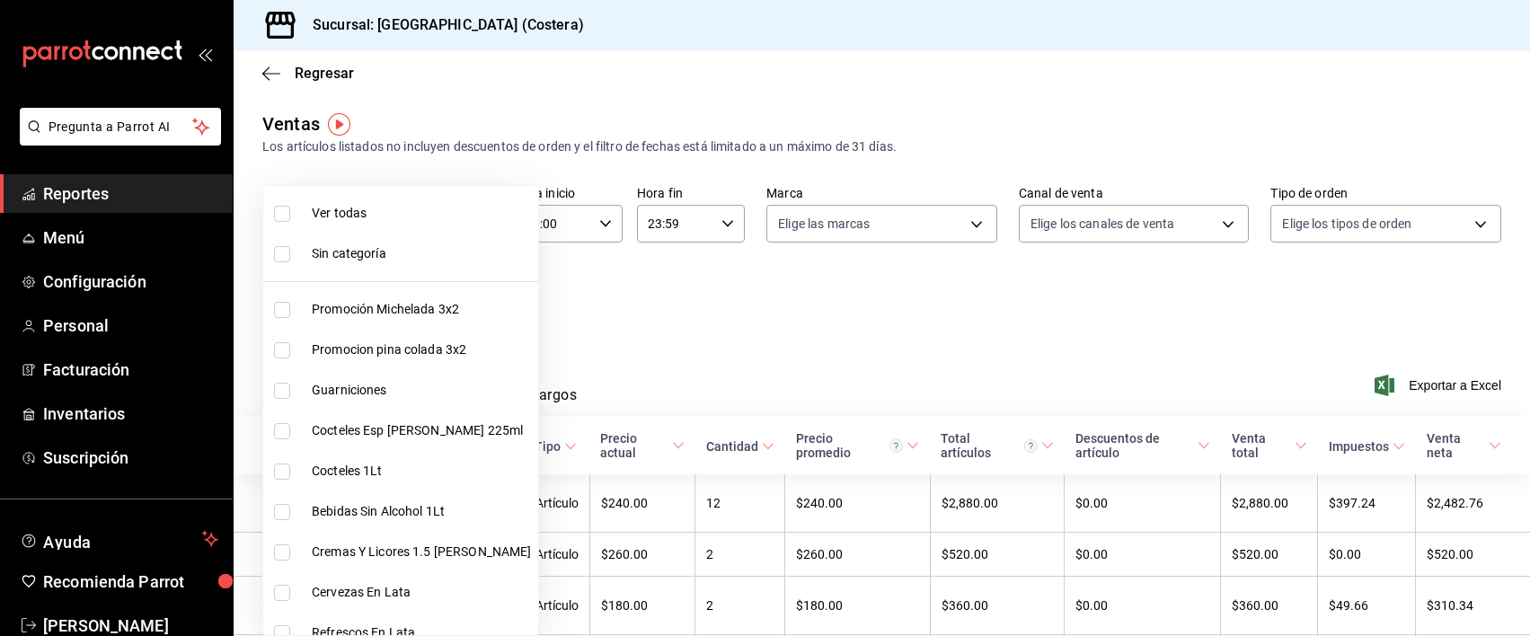
checkbox input "true"
type input "f9973abf-4d50-430f-a3a0-1be1e9b440c3"
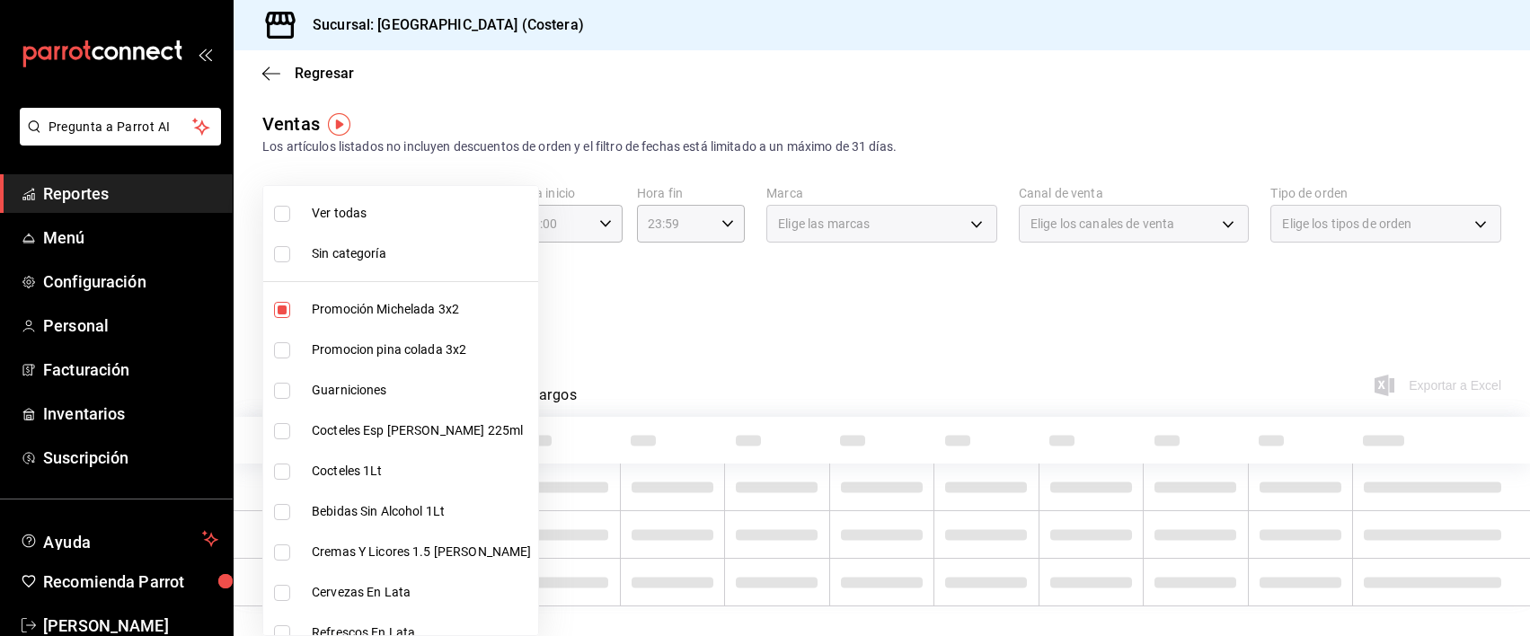
click at [285, 350] on input "checkbox" at bounding box center [282, 350] width 16 height 16
checkbox input "true"
type input "f9973abf-4d50-430f-a3a0-1be1e9b440c3,4500806b-e482-404f-ace7-b7714d25f1ae"
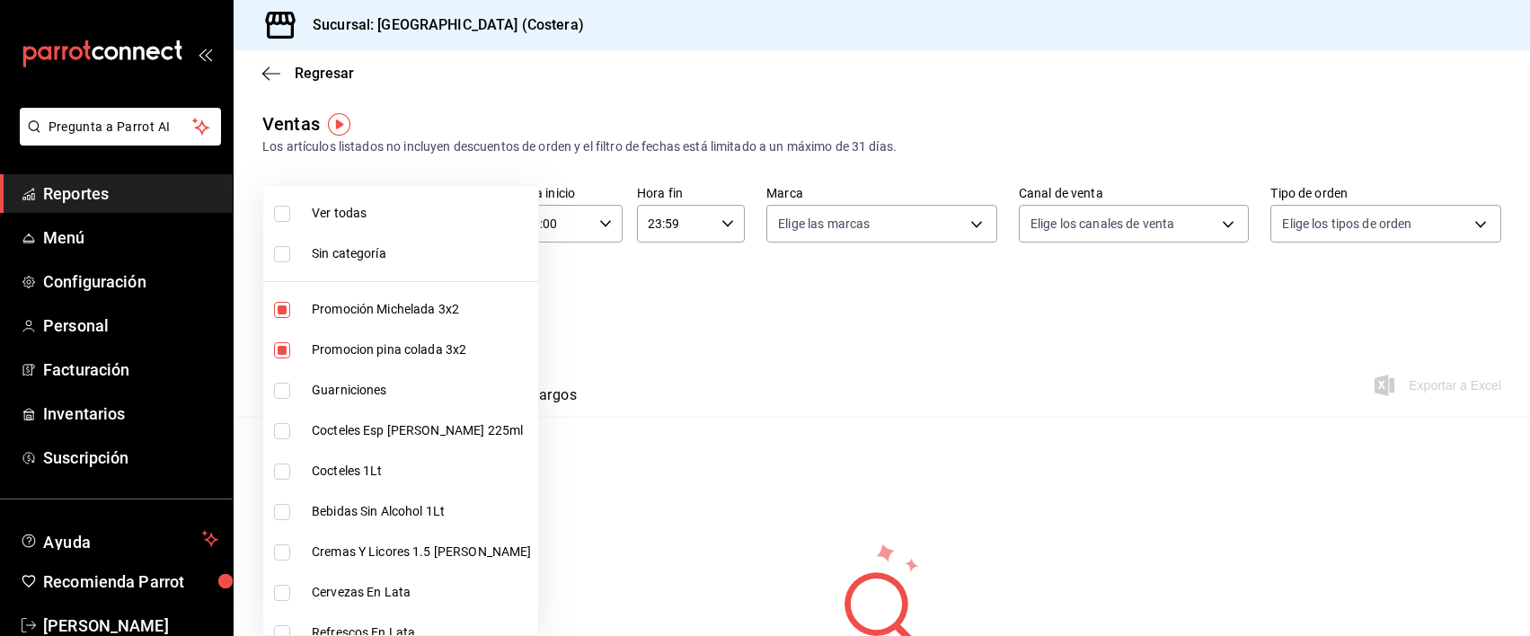
drag, startPoint x: 288, startPoint y: 434, endPoint x: 287, endPoint y: 466, distance: 32.4
click at [288, 433] on input "checkbox" at bounding box center [282, 431] width 16 height 16
checkbox input "true"
type input "f9973abf-4d50-430f-a3a0-1be1e9b440c3,4500806b-e482-404f-ace7-b7714d25f1ae,7e7b7…"
click at [287, 466] on input "checkbox" at bounding box center [282, 472] width 16 height 16
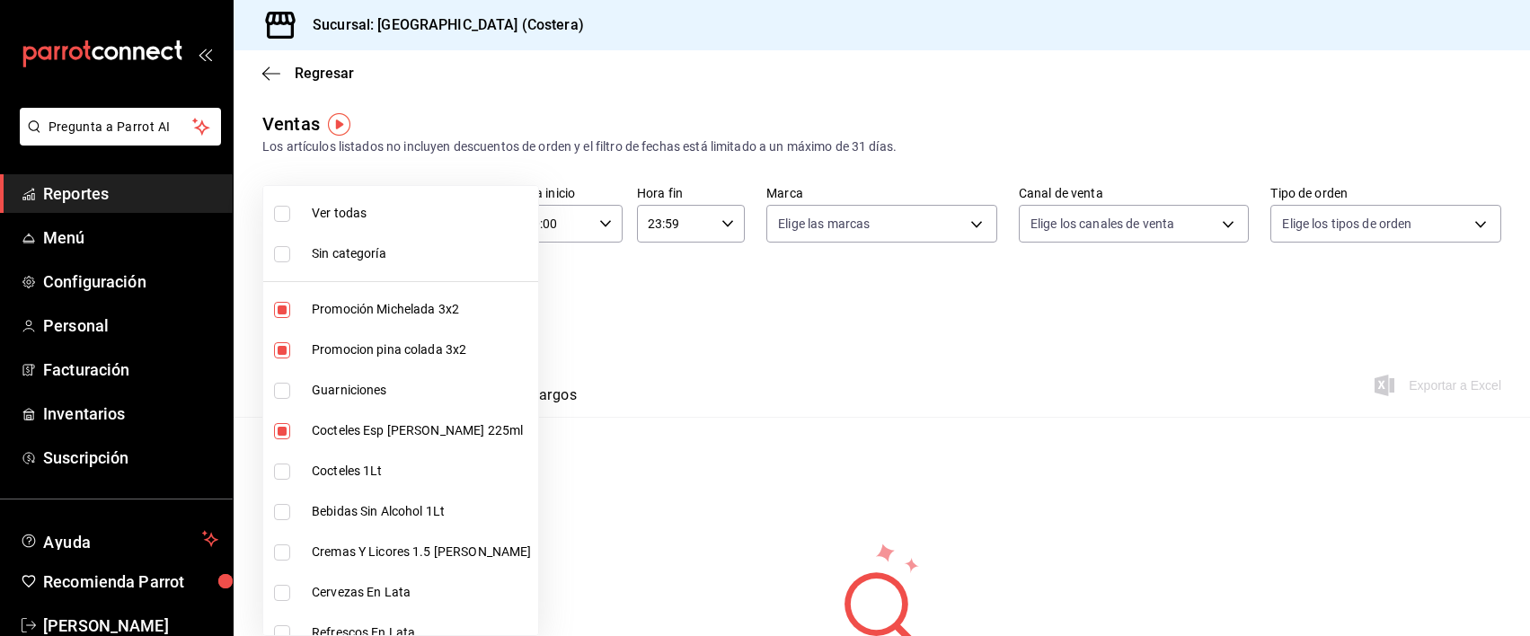
checkbox input "true"
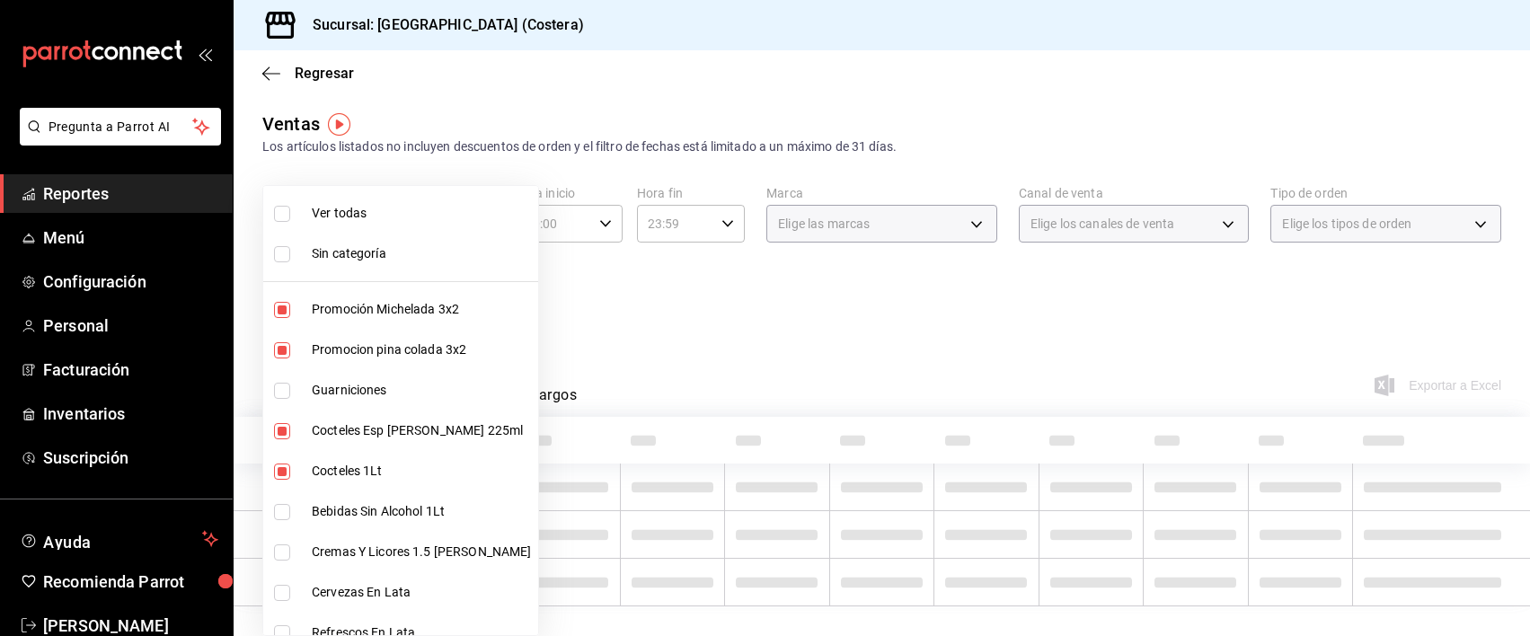
type input "f9973abf-4d50-430f-a3a0-1be1e9b440c3,4500806b-e482-404f-ace7-b7714d25f1ae,7e7b7…"
click at [283, 505] on input "checkbox" at bounding box center [282, 512] width 16 height 16
checkbox input "true"
type input "f9973abf-4d50-430f-a3a0-1be1e9b440c3,4500806b-e482-404f-ace7-b7714d25f1ae,7e7b7…"
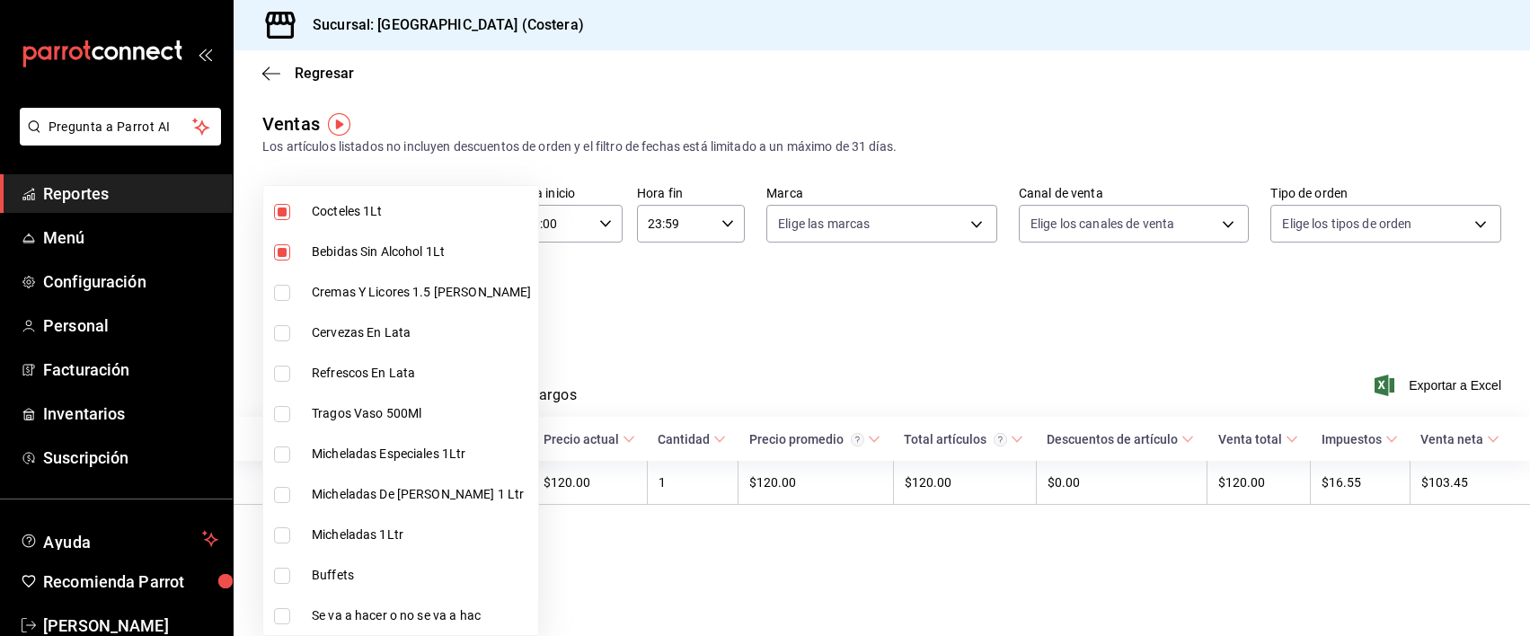
scroll to position [262, 0]
click at [286, 282] on input "checkbox" at bounding box center [282, 290] width 16 height 16
checkbox input "true"
type input "f9973abf-4d50-430f-a3a0-1be1e9b440c3,4500806b-e482-404f-ace7-b7714d25f1ae,7e7b7…"
click at [288, 326] on input "checkbox" at bounding box center [282, 331] width 16 height 16
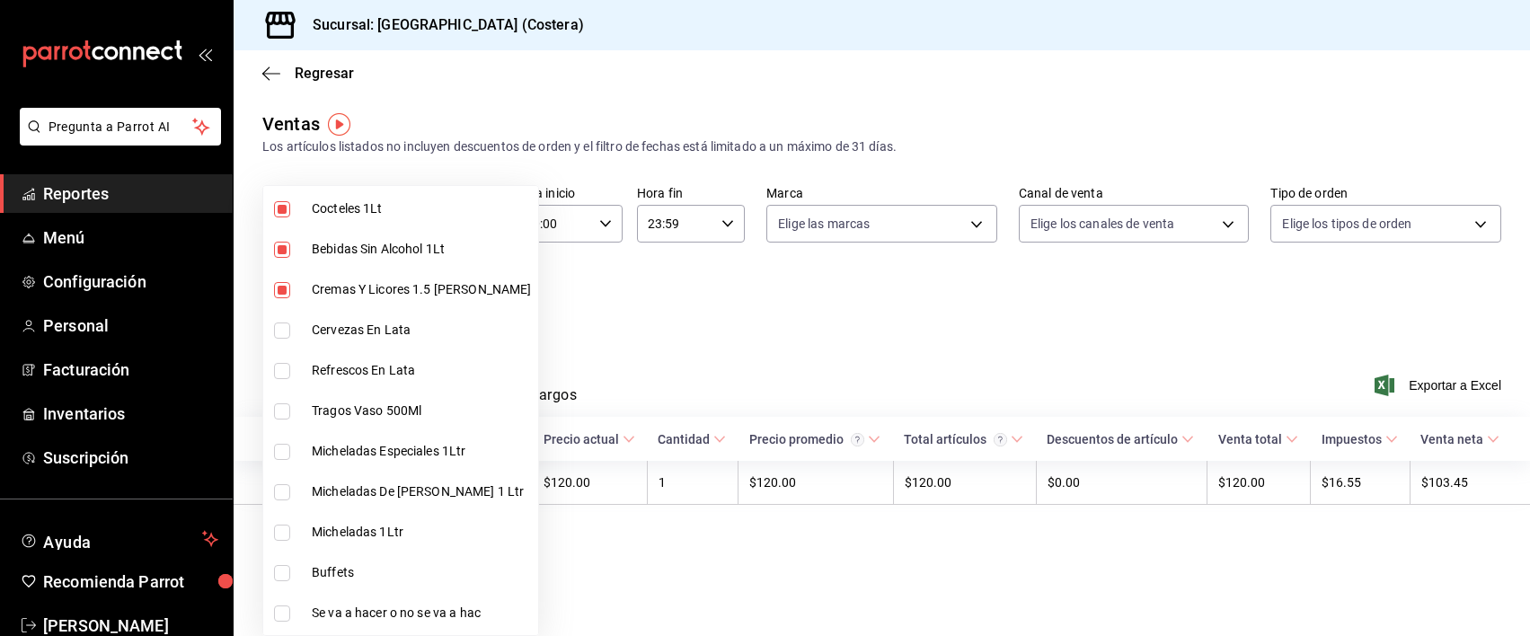
checkbox input "true"
type input "f9973abf-4d50-430f-a3a0-1be1e9b440c3,4500806b-e482-404f-ace7-b7714d25f1ae,7e7b7…"
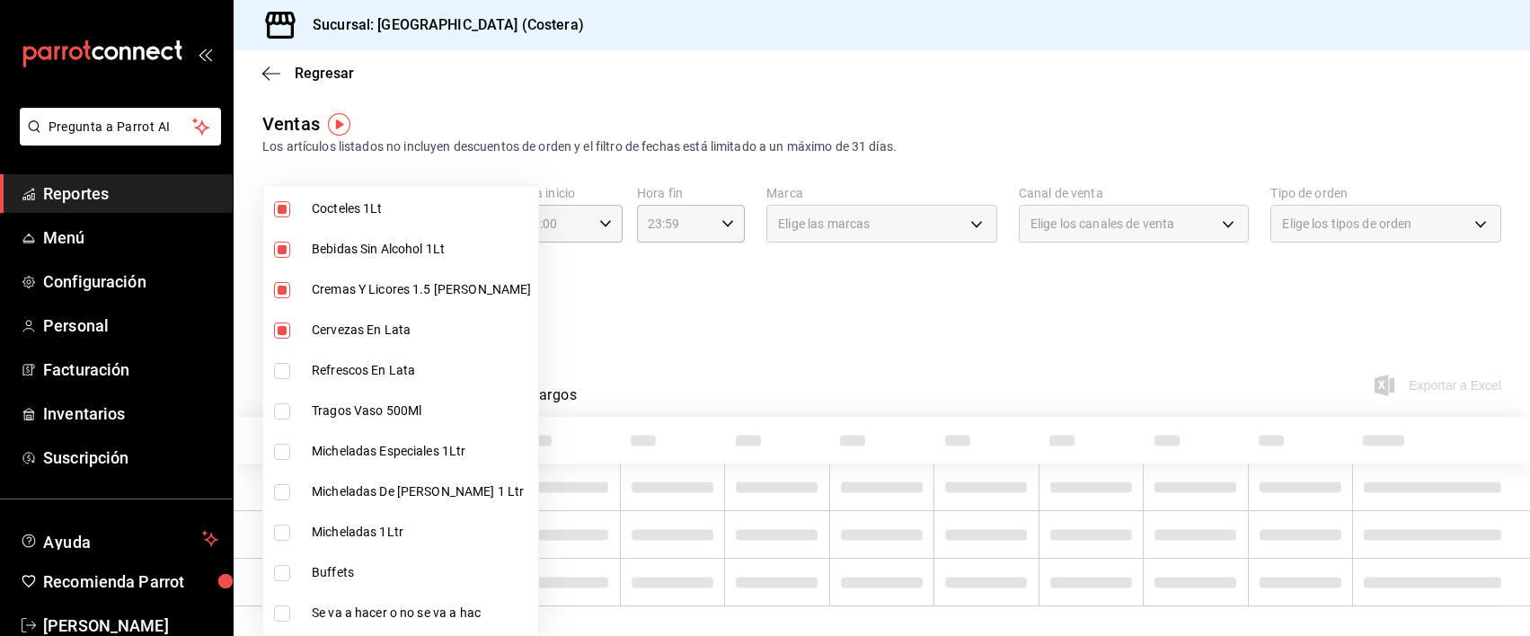
click at [281, 377] on input "checkbox" at bounding box center [282, 371] width 16 height 16
checkbox input "true"
drag, startPoint x: 282, startPoint y: 401, endPoint x: 281, endPoint y: 438, distance: 36.9
click at [282, 402] on li "Tragos Vaso 500Ml" at bounding box center [400, 411] width 275 height 40
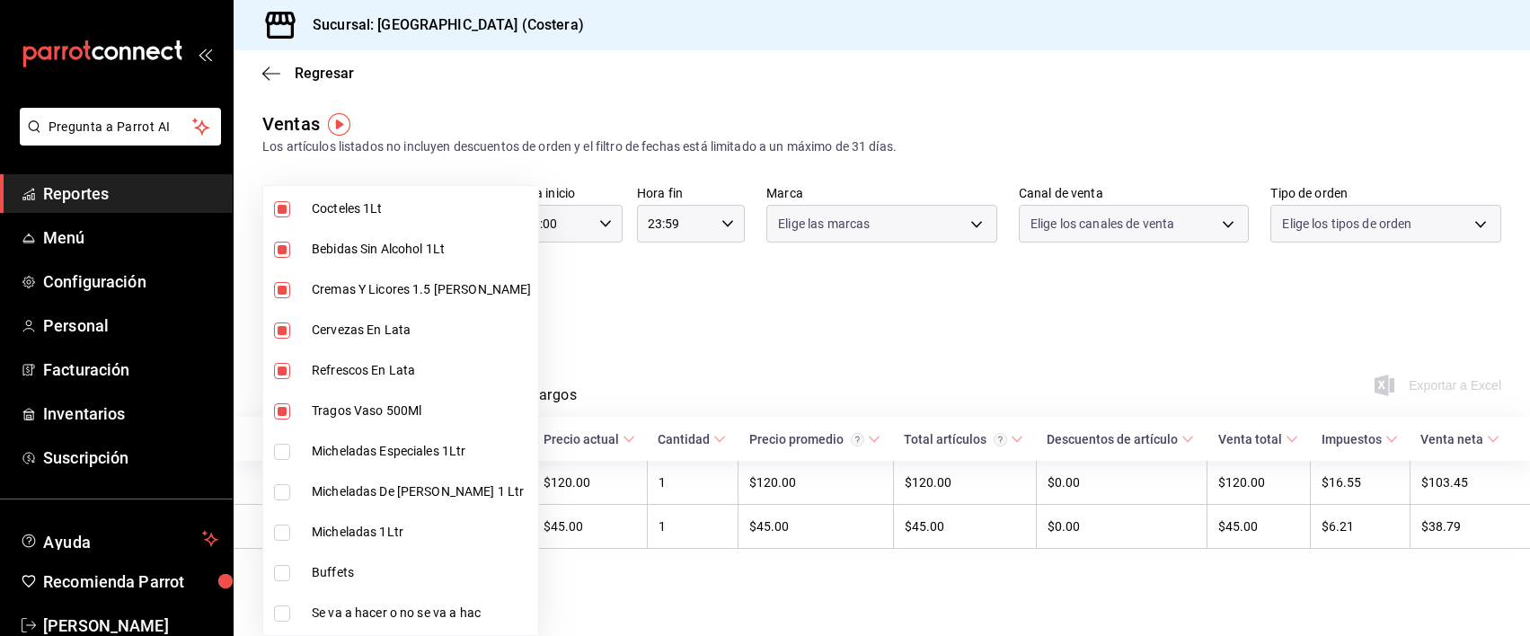
type input "f9973abf-4d50-430f-a3a0-1be1e9b440c3,4500806b-e482-404f-ace7-b7714d25f1ae,7e7b7…"
checkbox input "true"
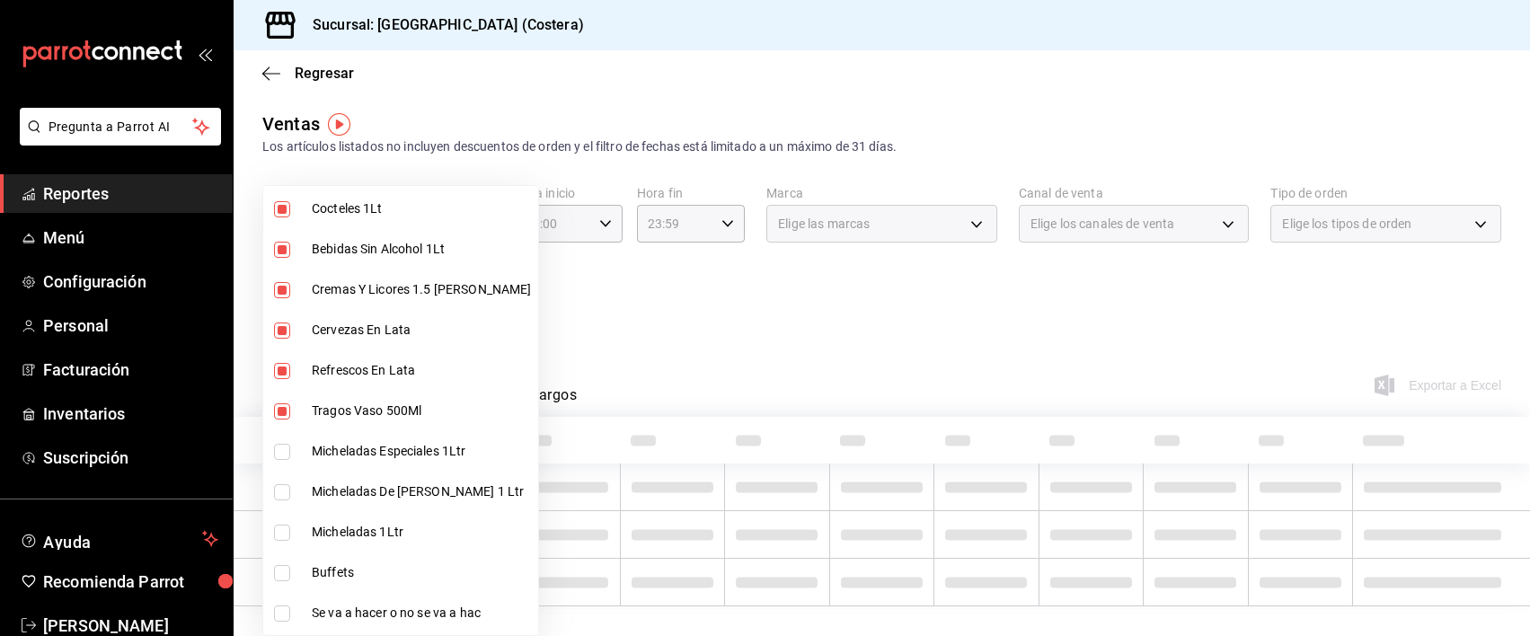
drag, startPoint x: 280, startPoint y: 447, endPoint x: 284, endPoint y: 456, distance: 10.5
click at [281, 447] on input "checkbox" at bounding box center [282, 452] width 16 height 16
checkbox input "true"
type input "f9973abf-4d50-430f-a3a0-1be1e9b440c3,4500806b-e482-404f-ace7-b7714d25f1ae,7e7b7…"
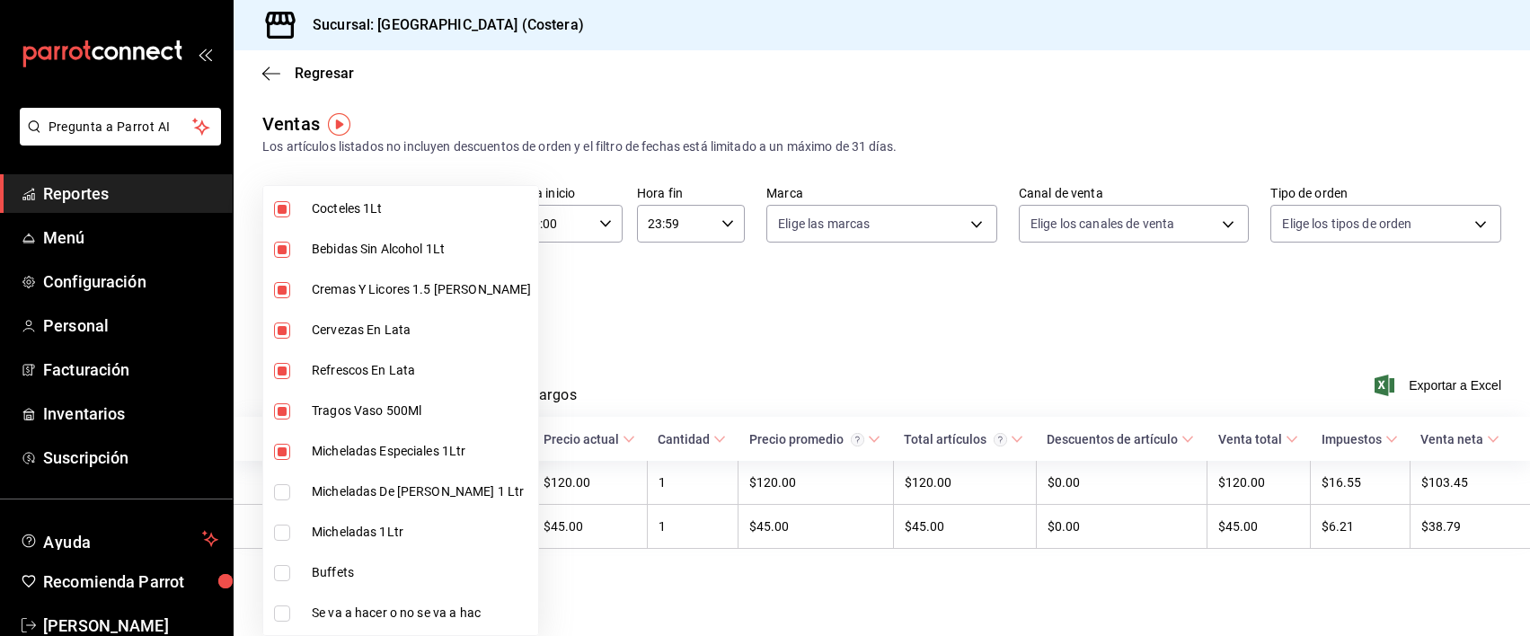
click at [281, 487] on input "checkbox" at bounding box center [282, 492] width 16 height 16
checkbox input "true"
type input "f9973abf-4d50-430f-a3a0-1be1e9b440c3,4500806b-e482-404f-ace7-b7714d25f1ae,7e7b7…"
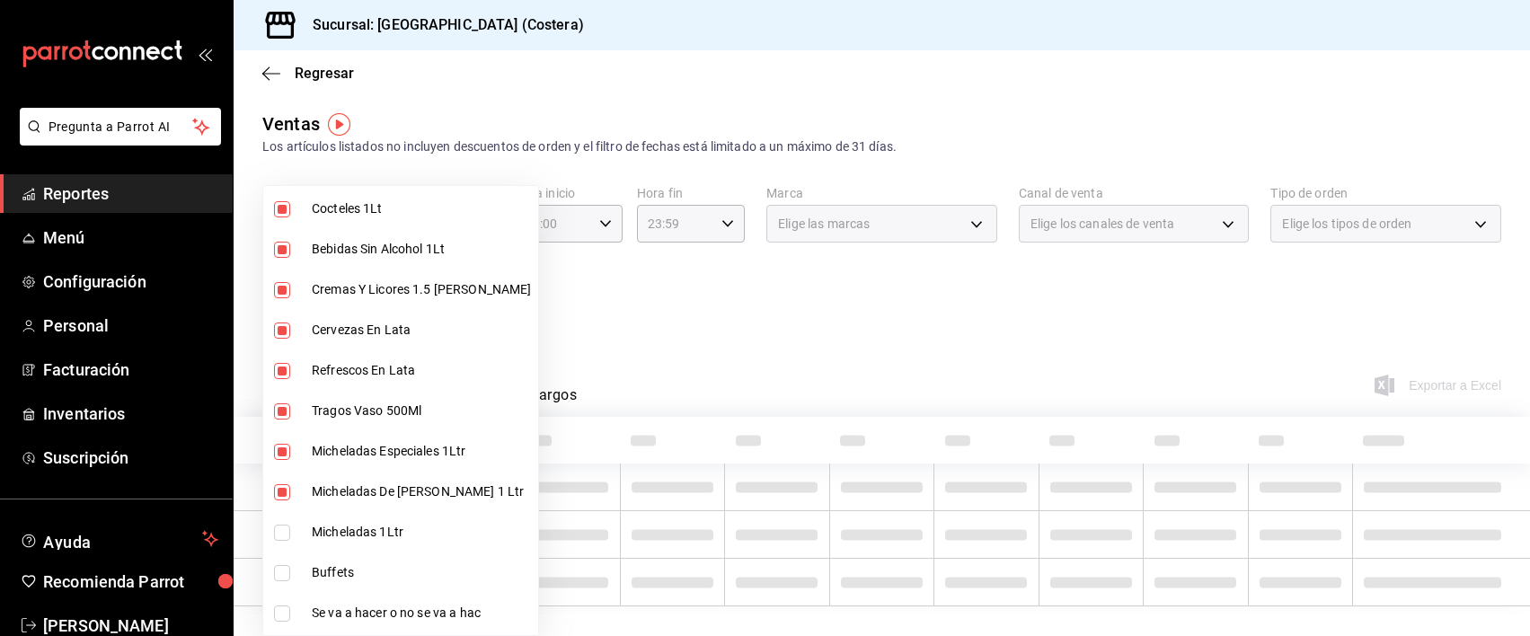
click at [274, 539] on input "checkbox" at bounding box center [282, 533] width 16 height 16
checkbox input "true"
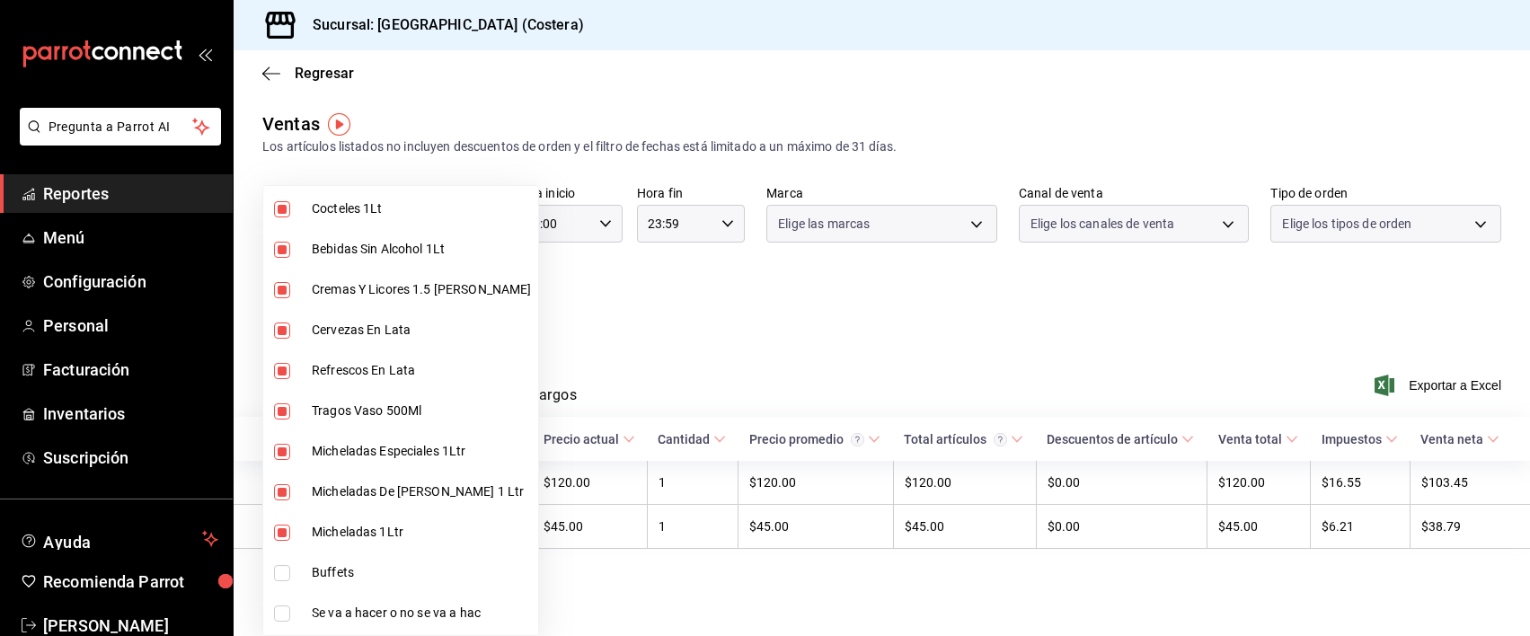
type input "f9973abf-4d50-430f-a3a0-1be1e9b440c3,4500806b-e482-404f-ace7-b7714d25f1ae,7e7b7…"
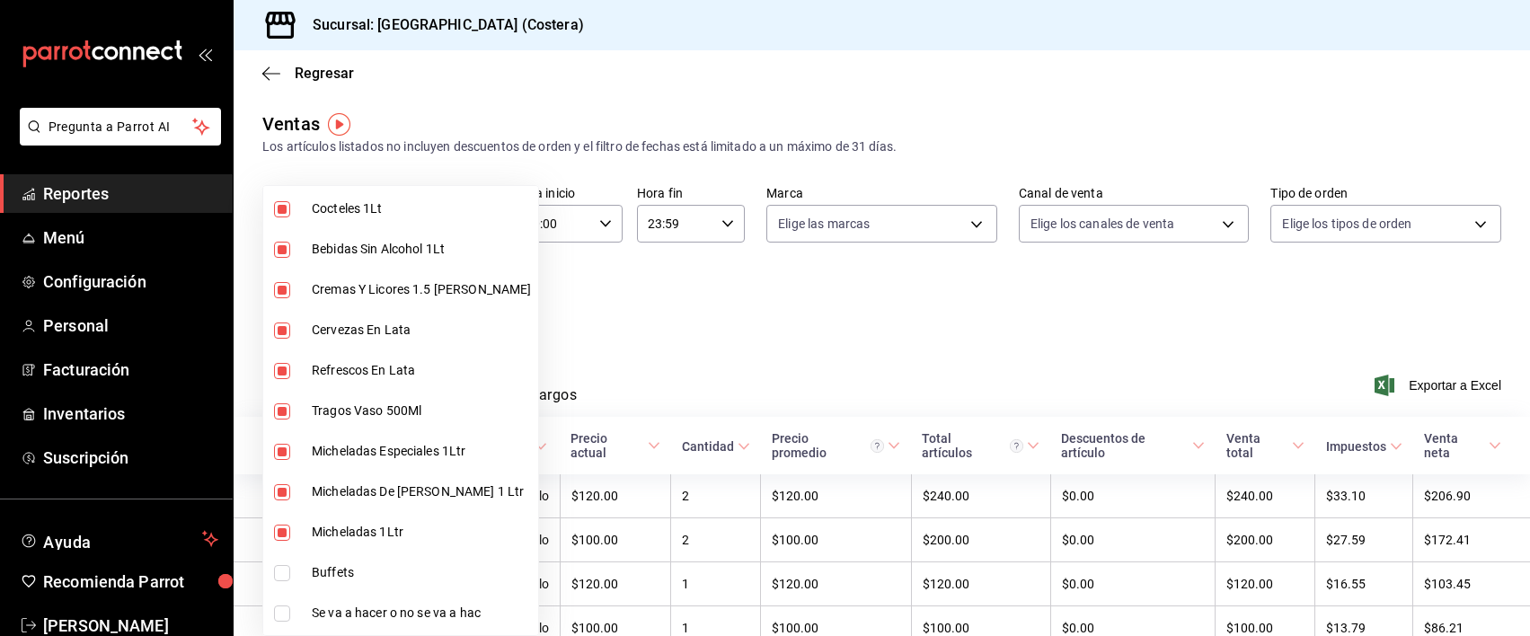
click at [561, 329] on div at bounding box center [765, 318] width 1530 height 636
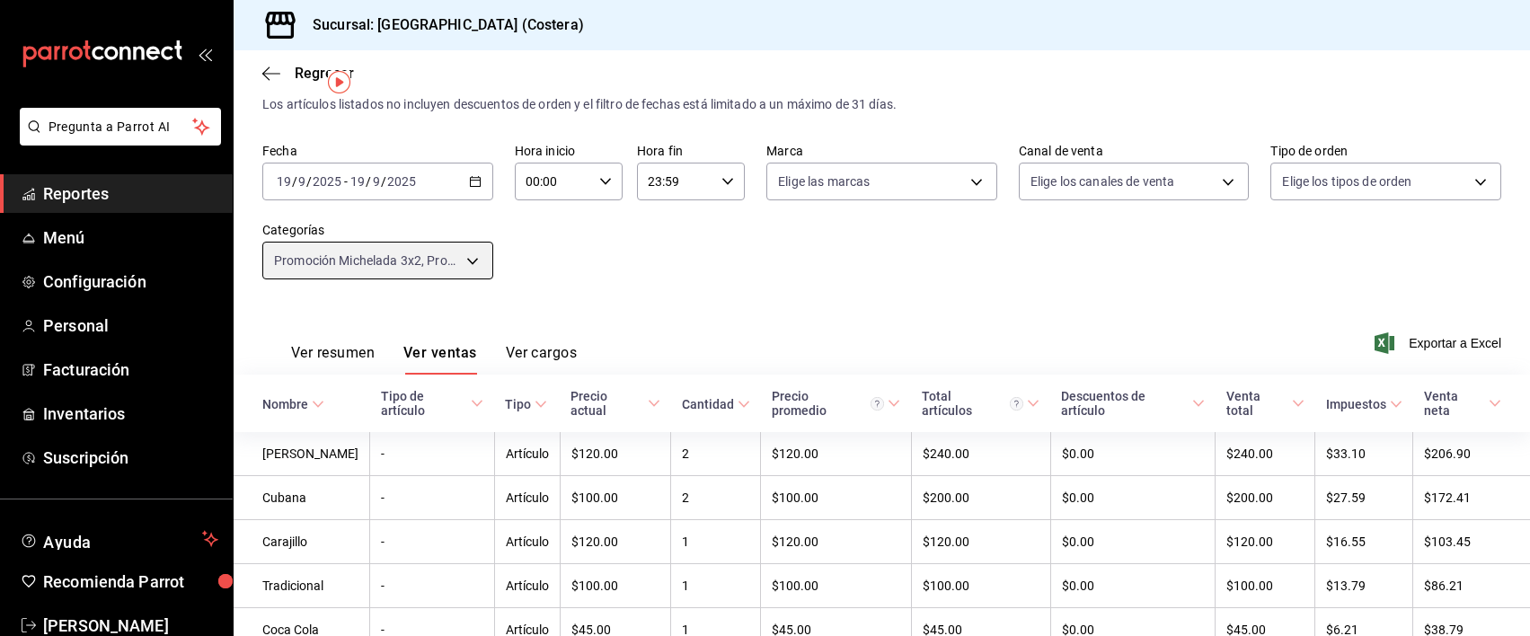
scroll to position [102, 0]
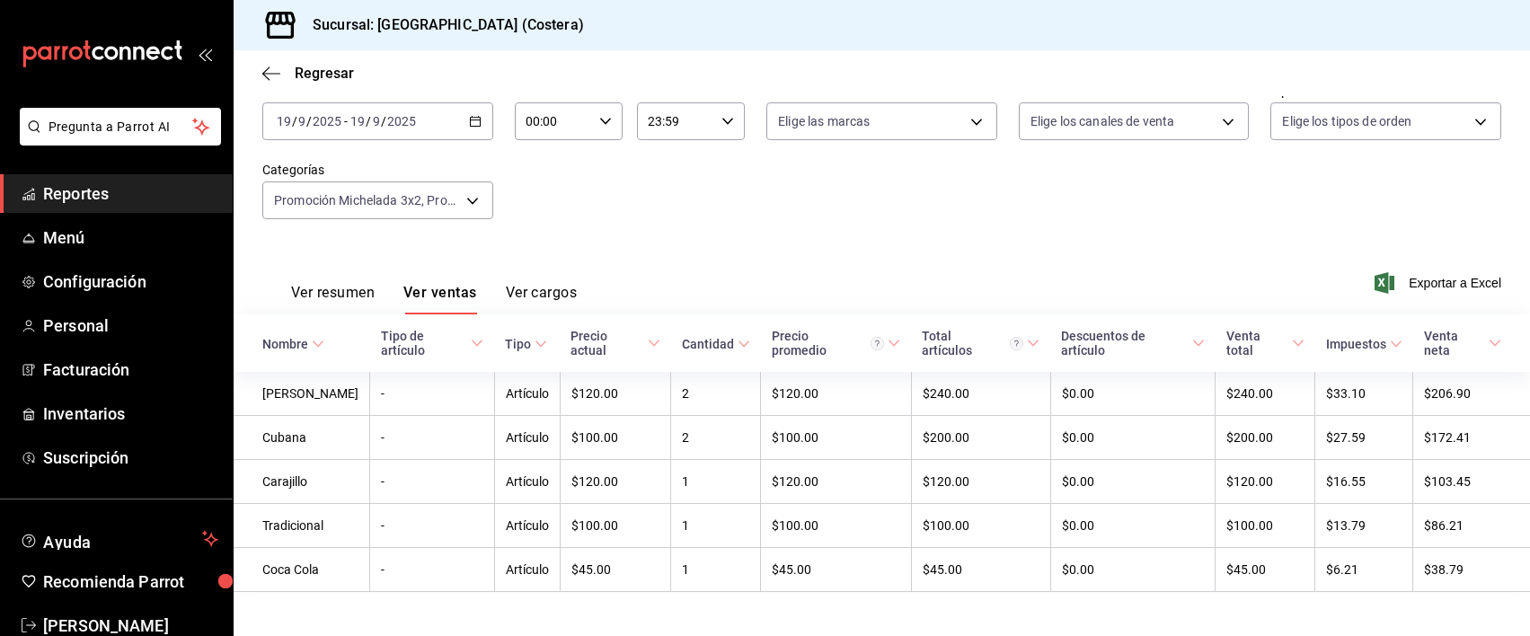
click at [357, 296] on button "Ver resumen" at bounding box center [333, 299] width 84 height 31
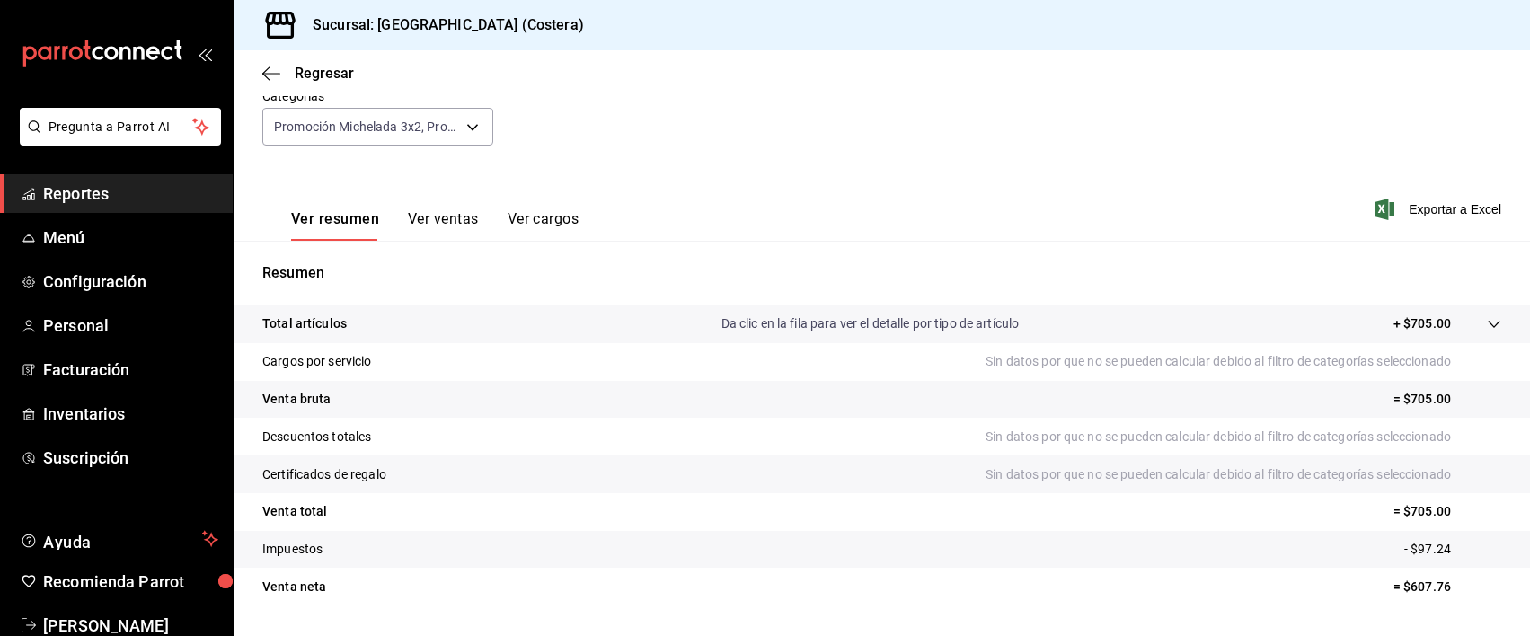
scroll to position [203, 0]
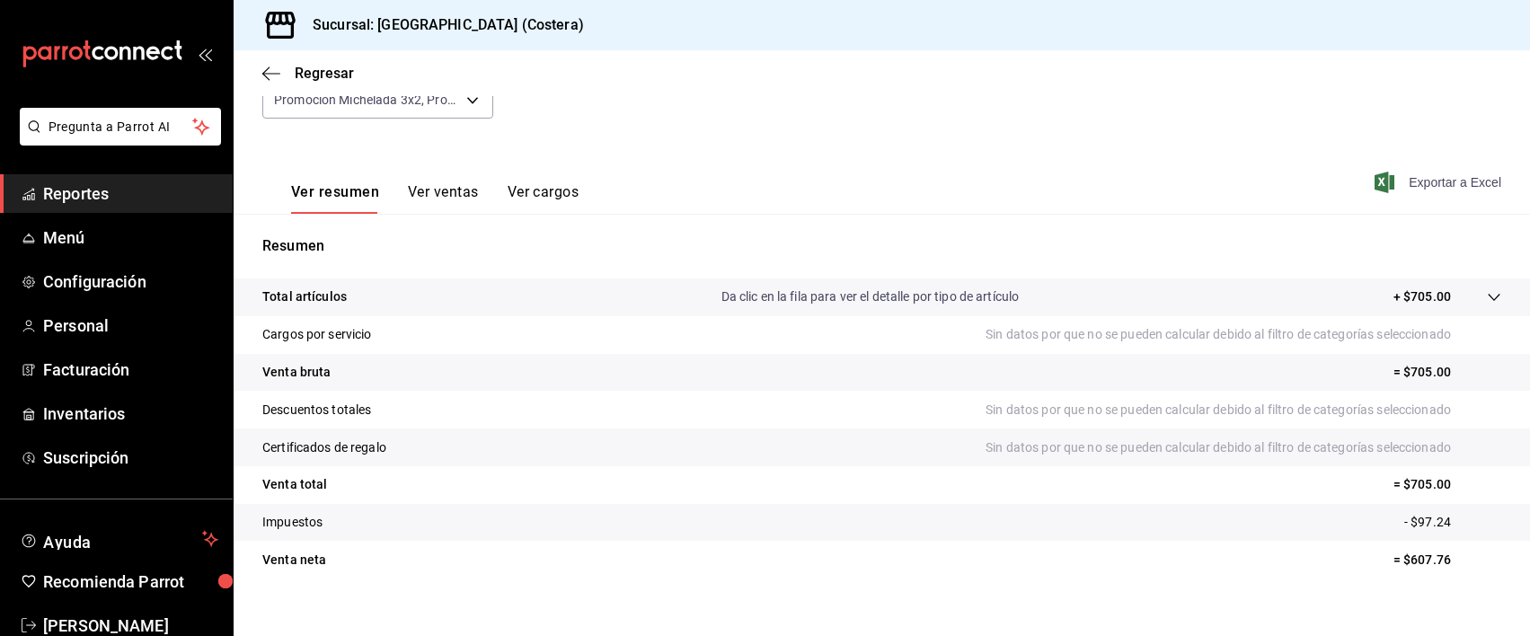
click at [1440, 183] on span "Exportar a Excel" at bounding box center [1439, 183] width 123 height 22
